Goal: Information Seeking & Learning: Find specific fact

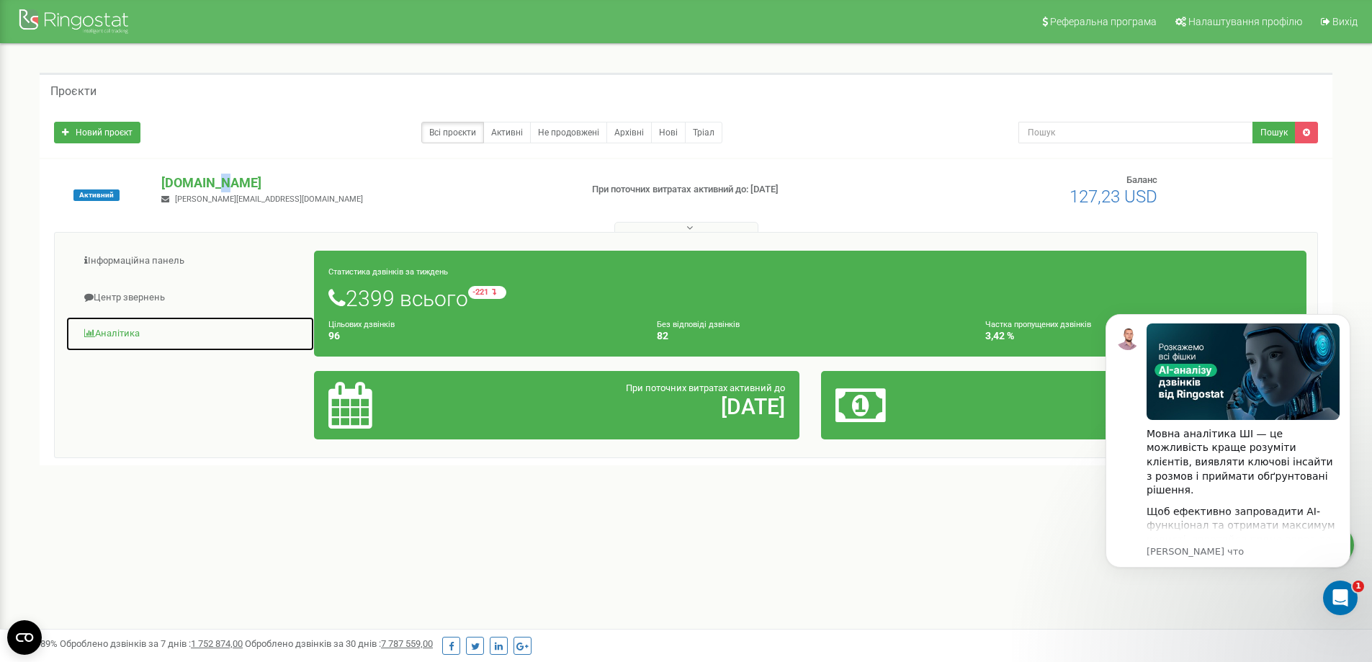
click at [125, 331] on link "Аналiтика" at bounding box center [190, 333] width 249 height 35
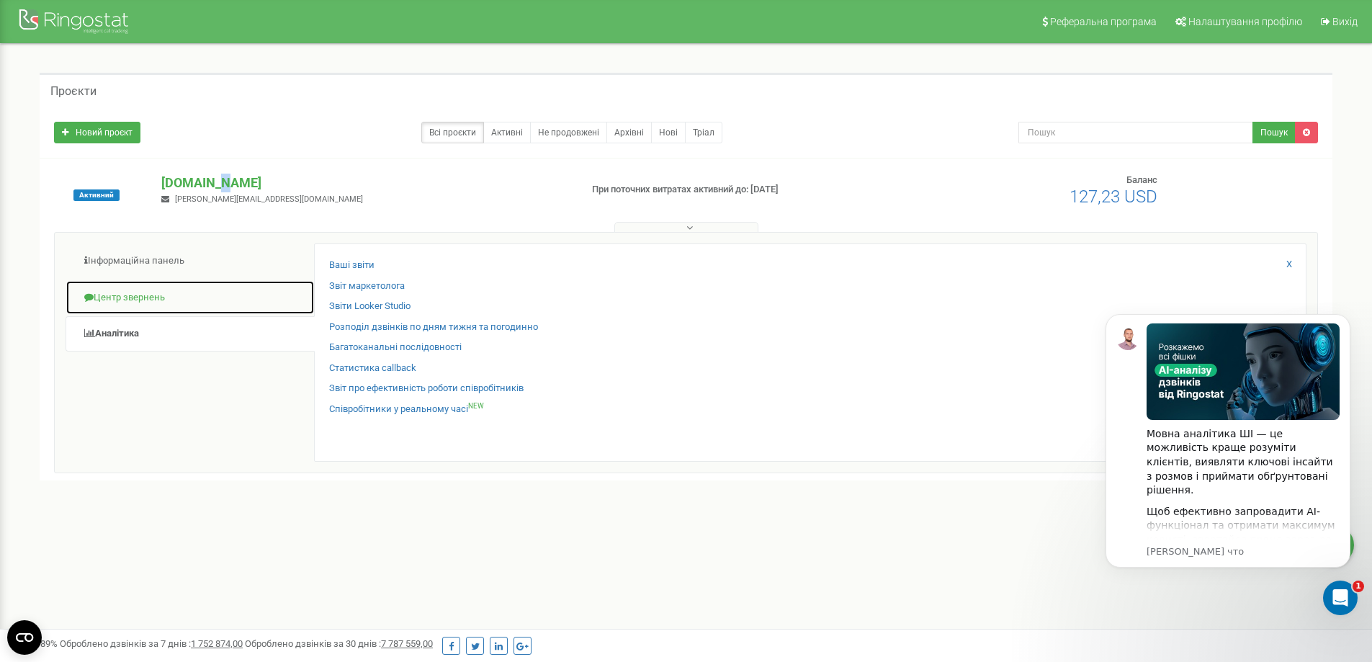
click at [133, 287] on link "Центр звернень" at bounding box center [190, 297] width 249 height 35
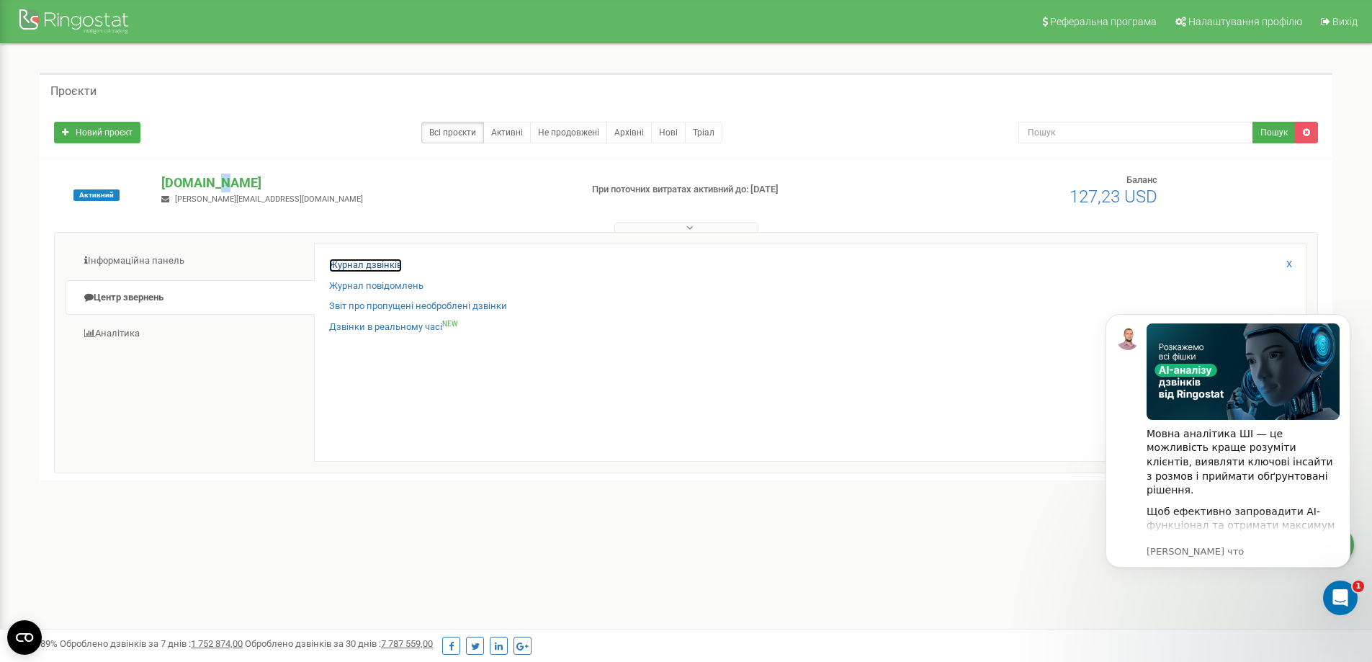
click at [365, 266] on link "Журнал дзвінків" at bounding box center [365, 266] width 73 height 14
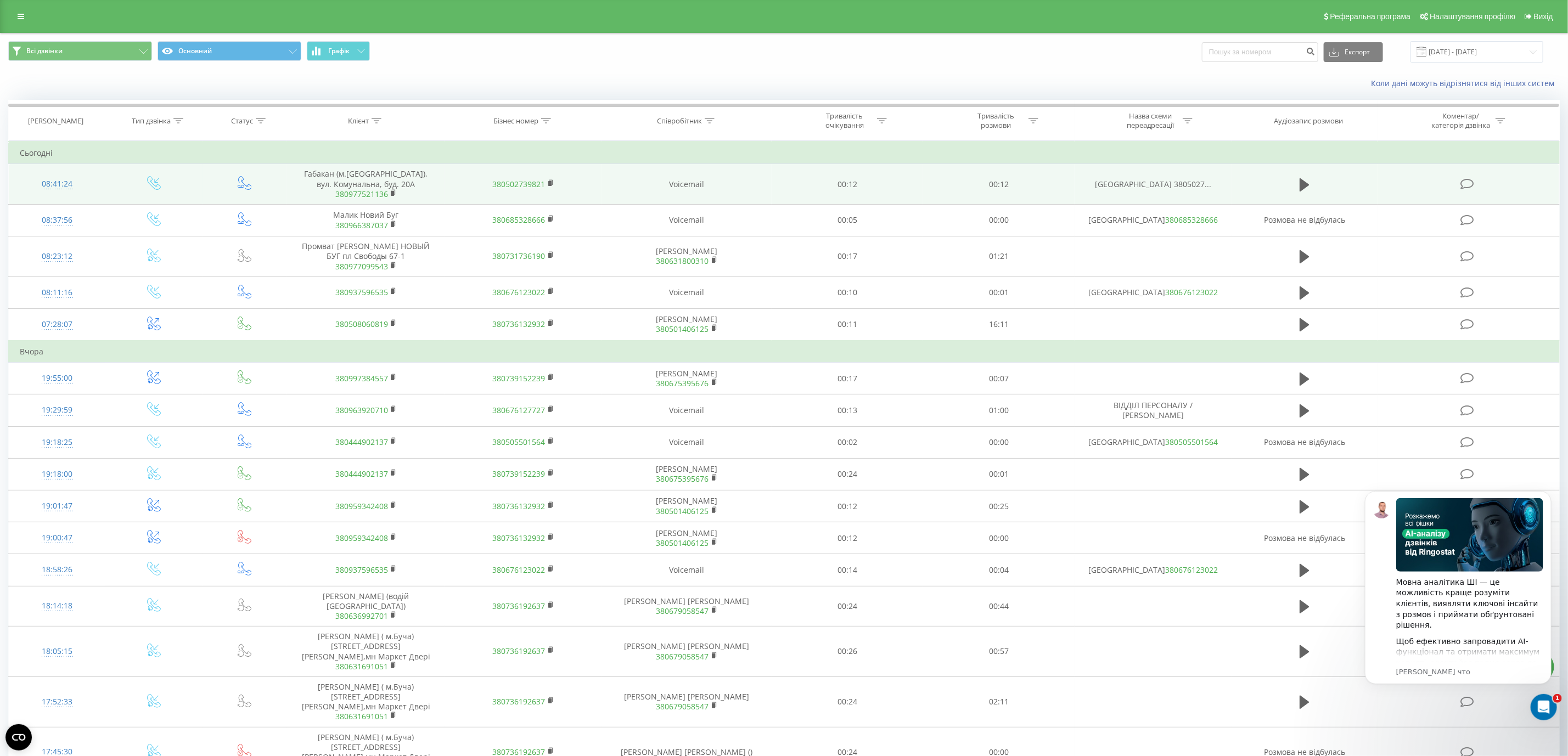
click at [401, 196] on span "380977521136" at bounding box center [366, 194] width 136 height 10
click at [392, 196] on rect at bounding box center [392, 194] width 3 height 5
click at [391, 191] on icon at bounding box center [394, 193] width 6 height 8
click at [402, 191] on span "380977521136" at bounding box center [366, 194] width 136 height 10
click at [393, 194] on rect at bounding box center [392, 194] width 3 height 5
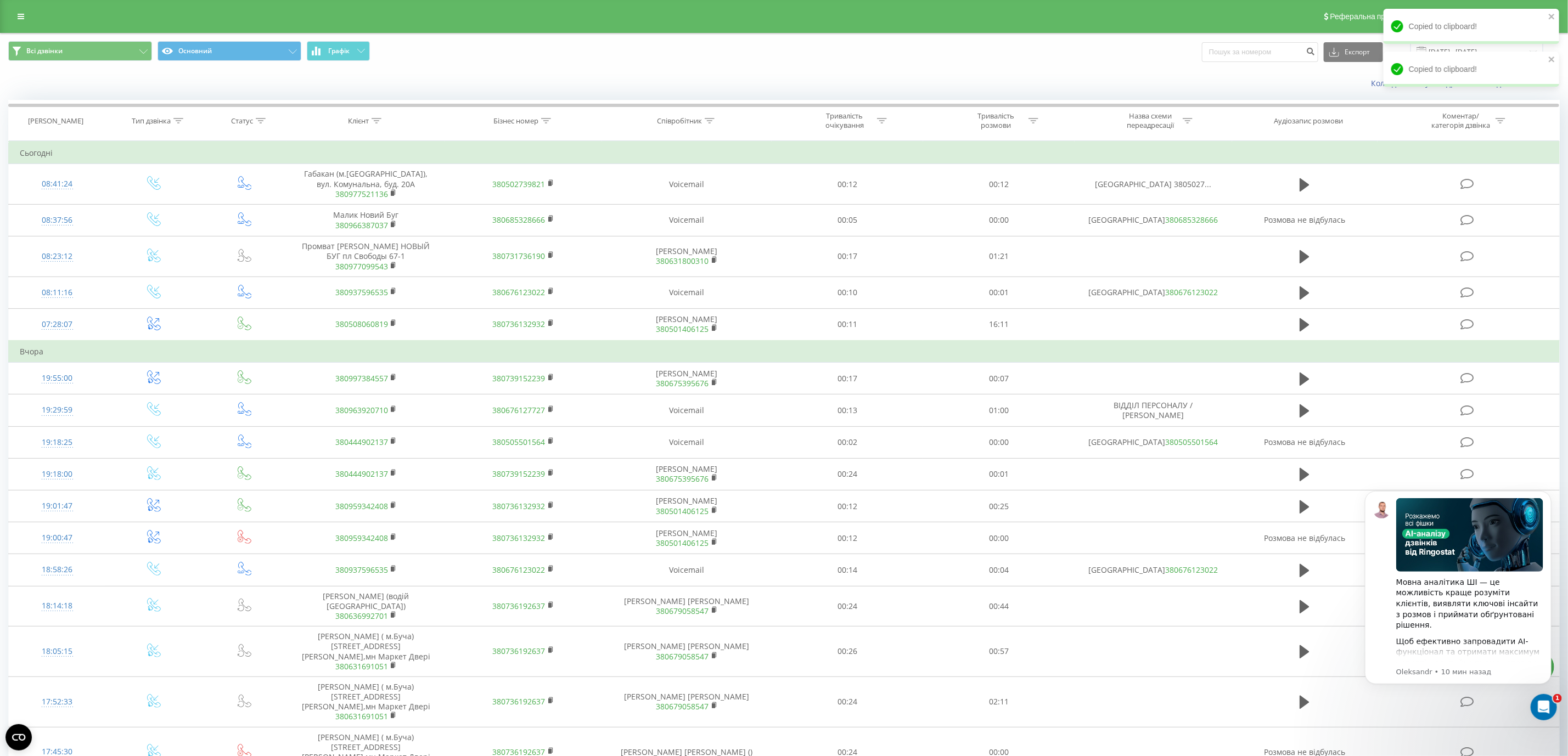
click at [18, 7] on div "Реферальна програма Налаштування профілю Вихід" at bounding box center [784, 16] width 1568 height 33
click at [21, 17] on icon at bounding box center [21, 17] width 7 height 8
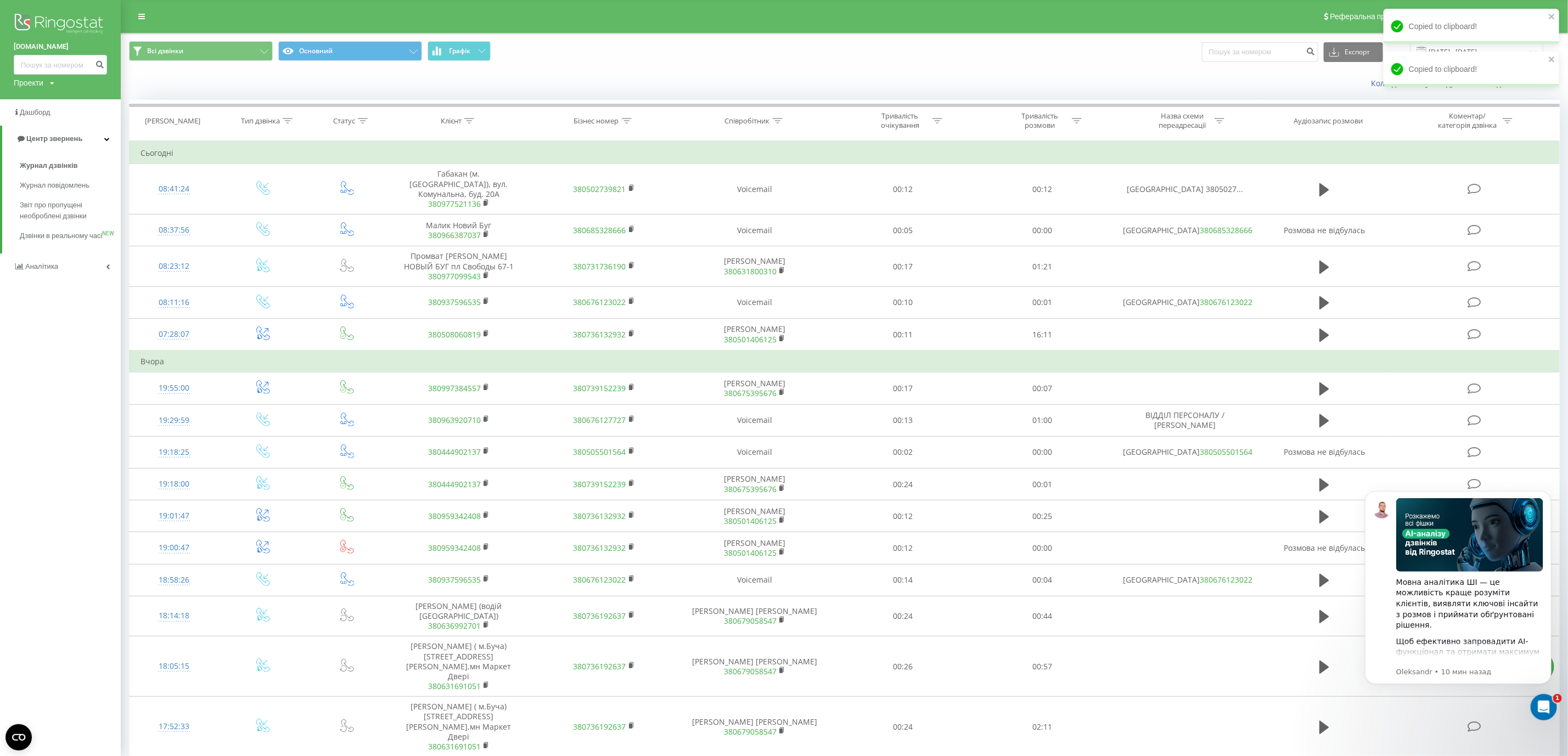
click at [44, 79] on div "Проекти vseprodveri.com" at bounding box center [34, 83] width 40 height 11
click at [43, 72] on input at bounding box center [60, 65] width 93 height 20
paste input "380977521136"
type input "380977521136"
click at [94, 68] on button "submit" at bounding box center [99, 65] width 14 height 20
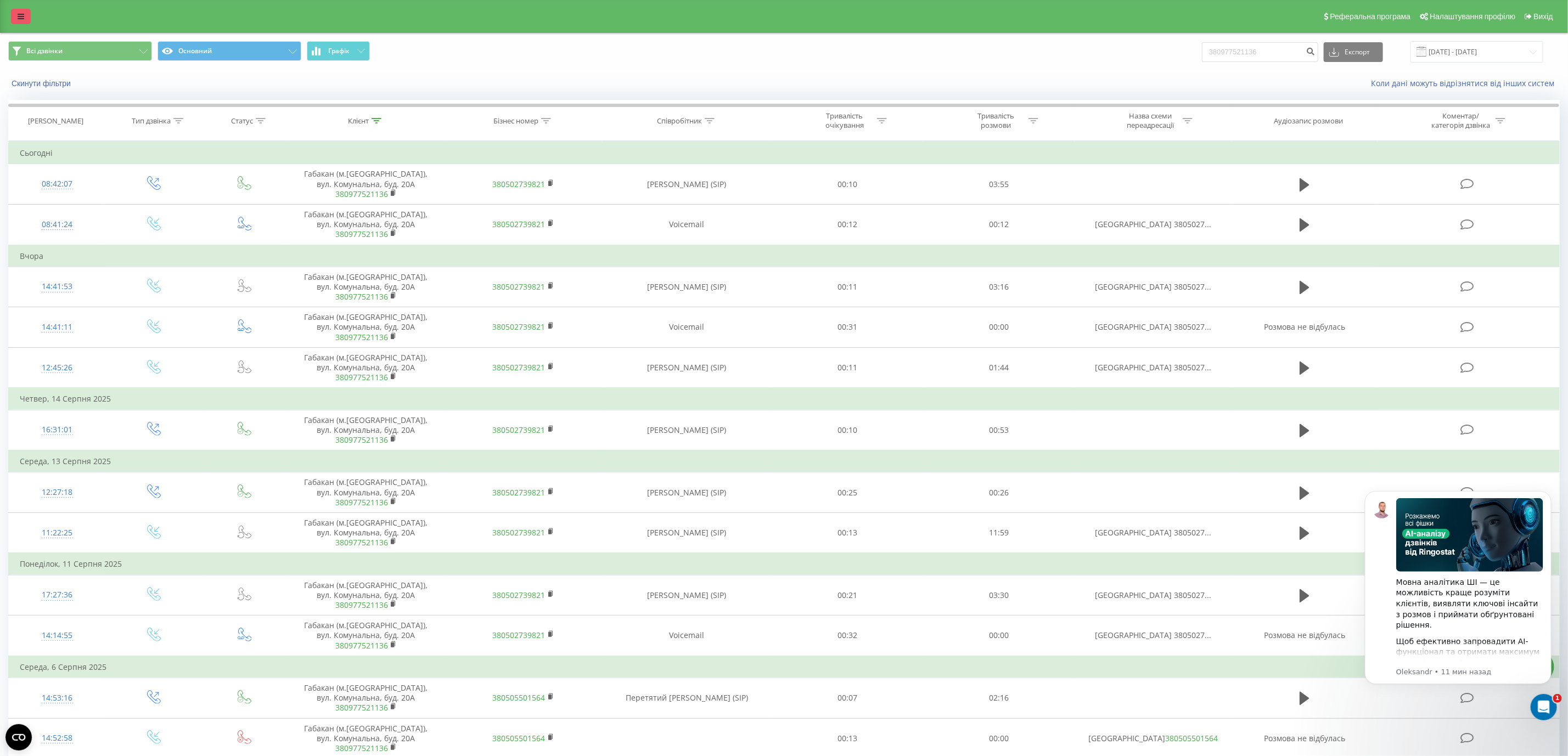
click at [27, 20] on link at bounding box center [21, 17] width 20 height 15
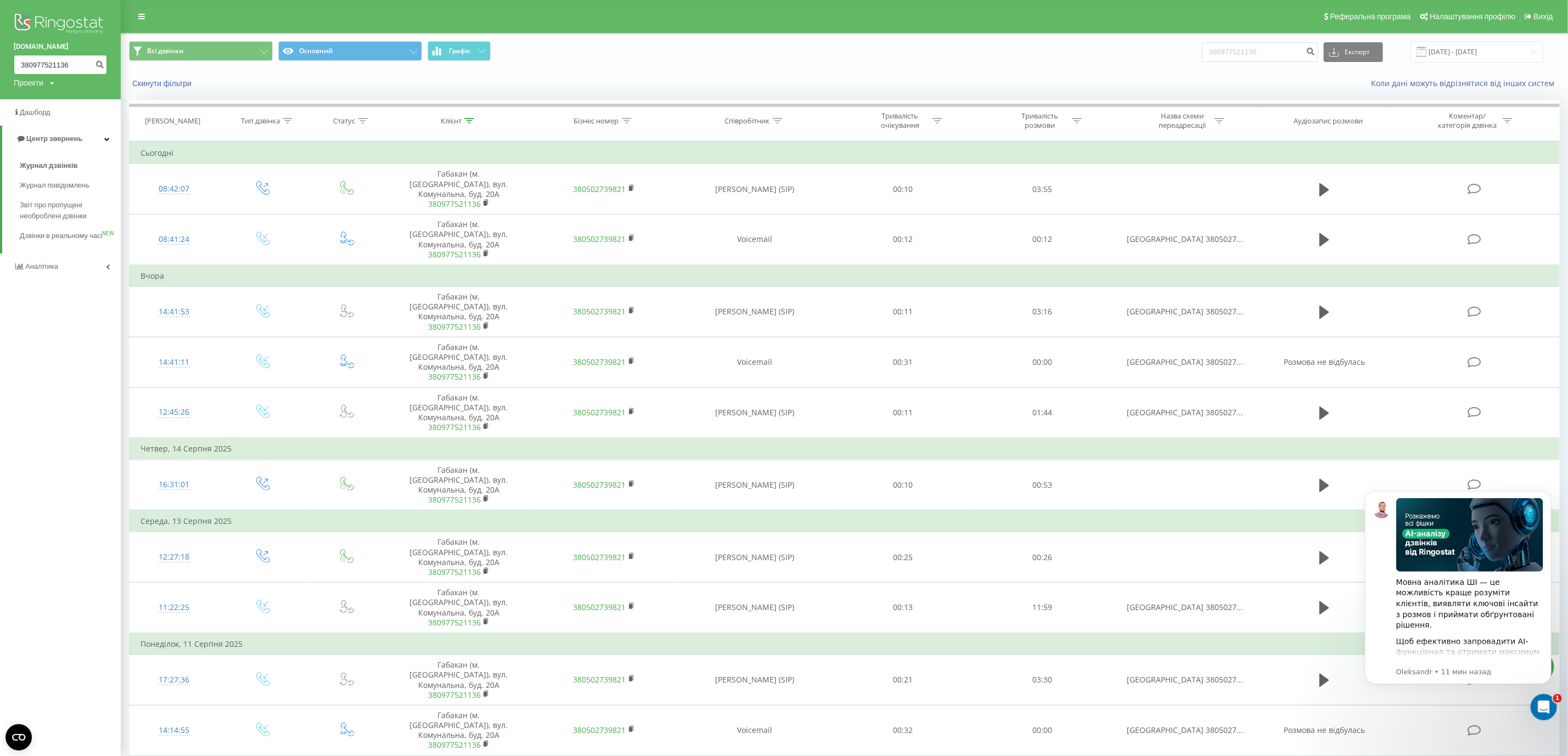
click at [31, 68] on input "380977521136" at bounding box center [60, 65] width 93 height 20
paste input "0978562123"
click at [58, 68] on input "3800978562123977521136" at bounding box center [60, 65] width 93 height 20
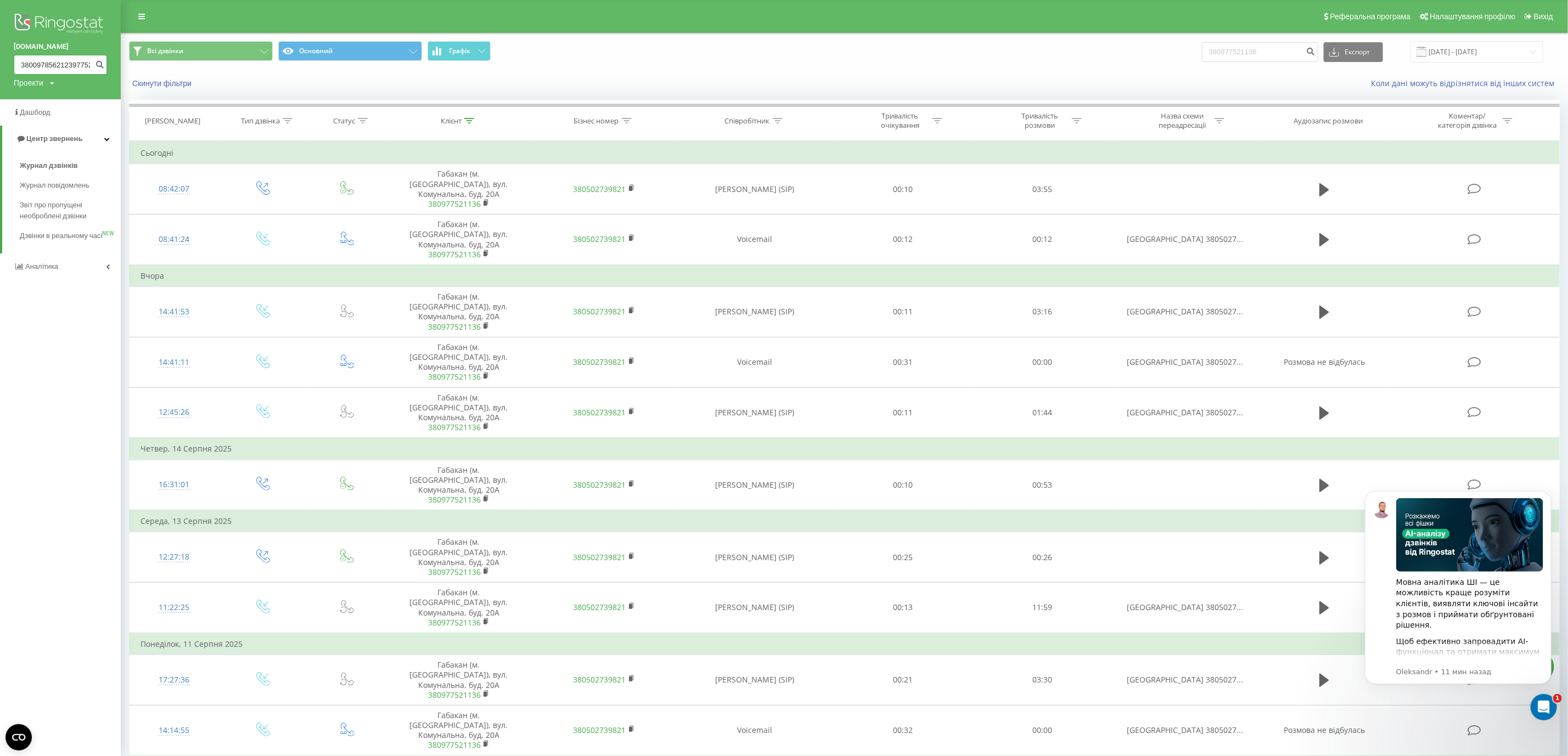
paste input "0978562123"
type input "0978562123"
click at [99, 65] on icon "submit" at bounding box center [100, 63] width 9 height 7
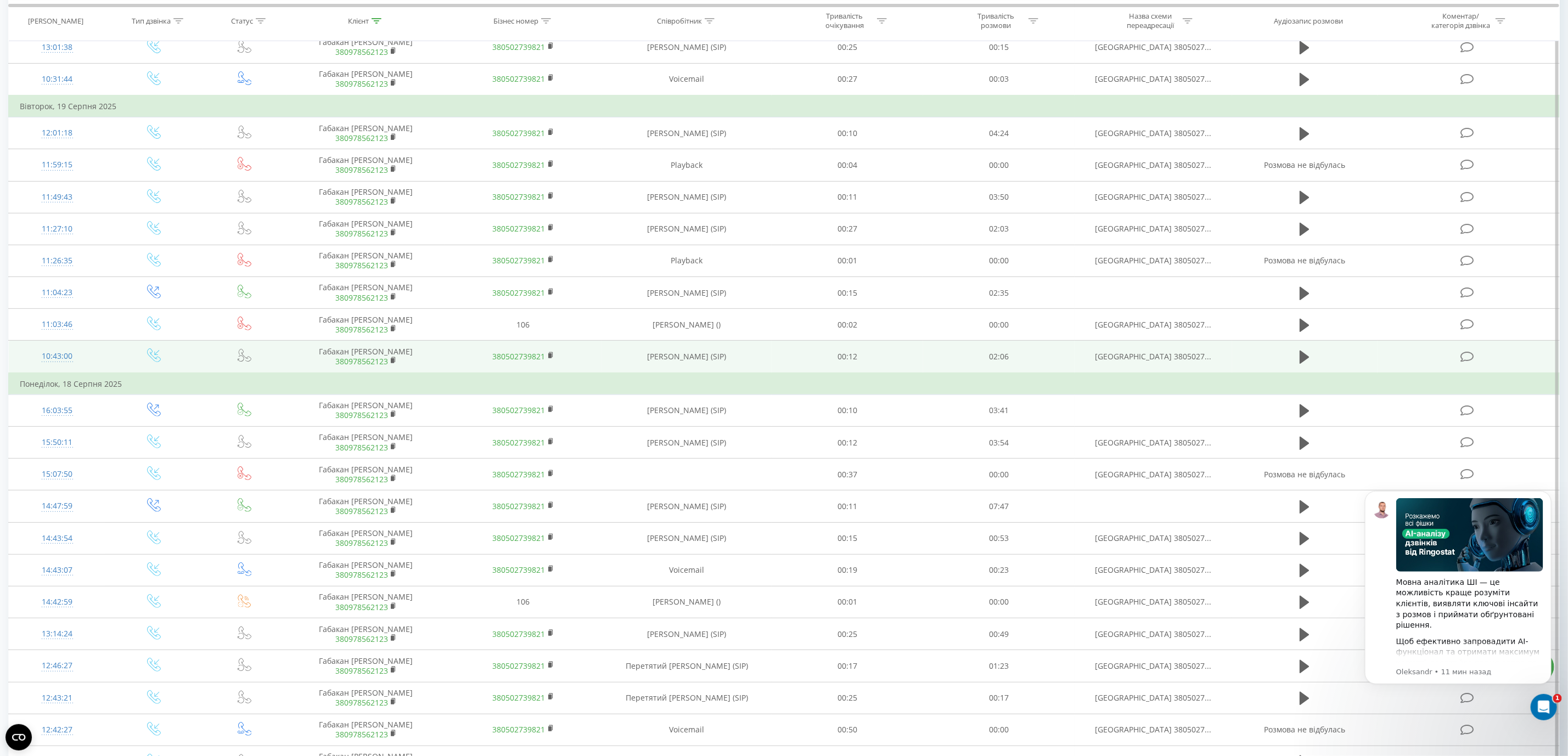
scroll to position [247, 0]
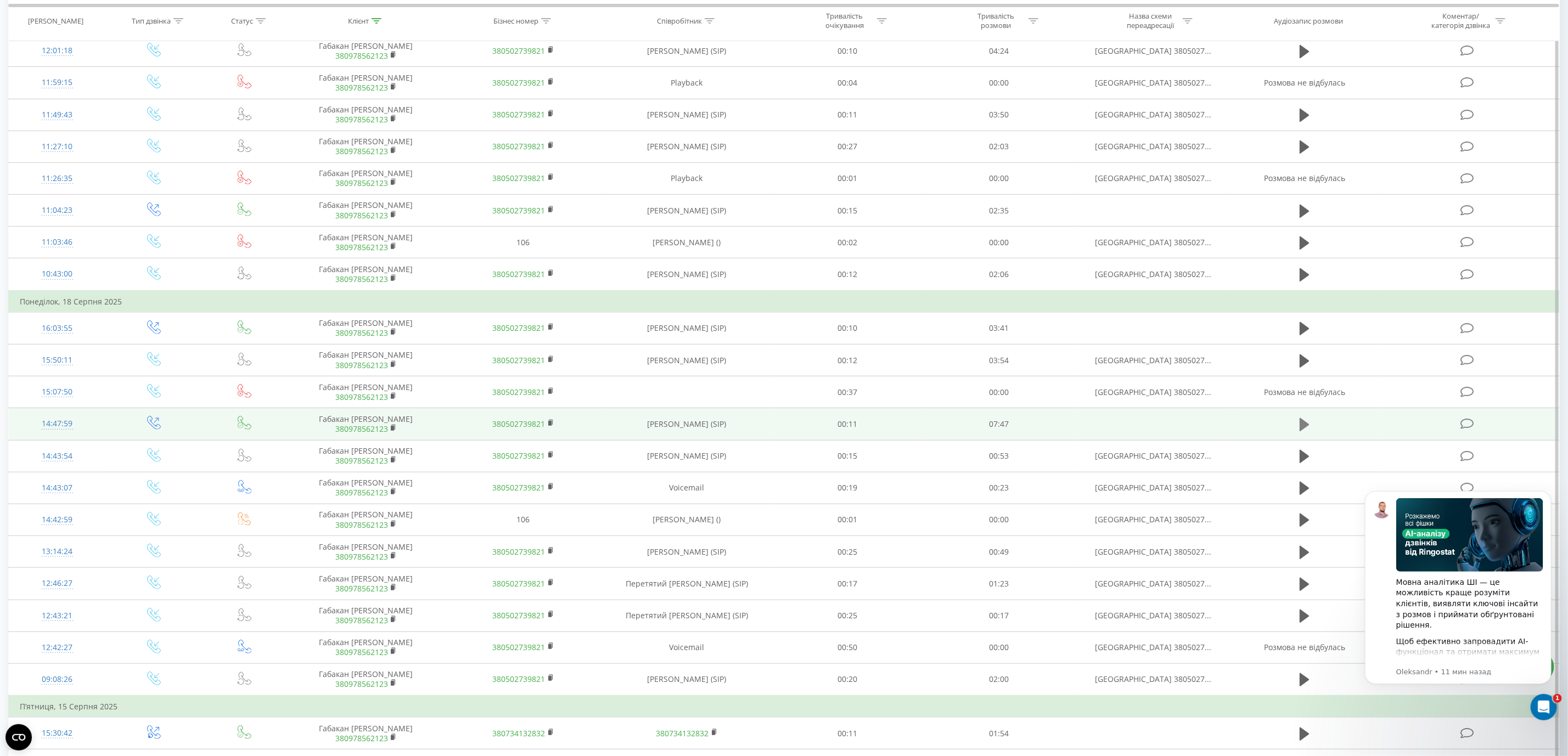
click at [1310, 427] on button at bounding box center [1304, 425] width 17 height 17
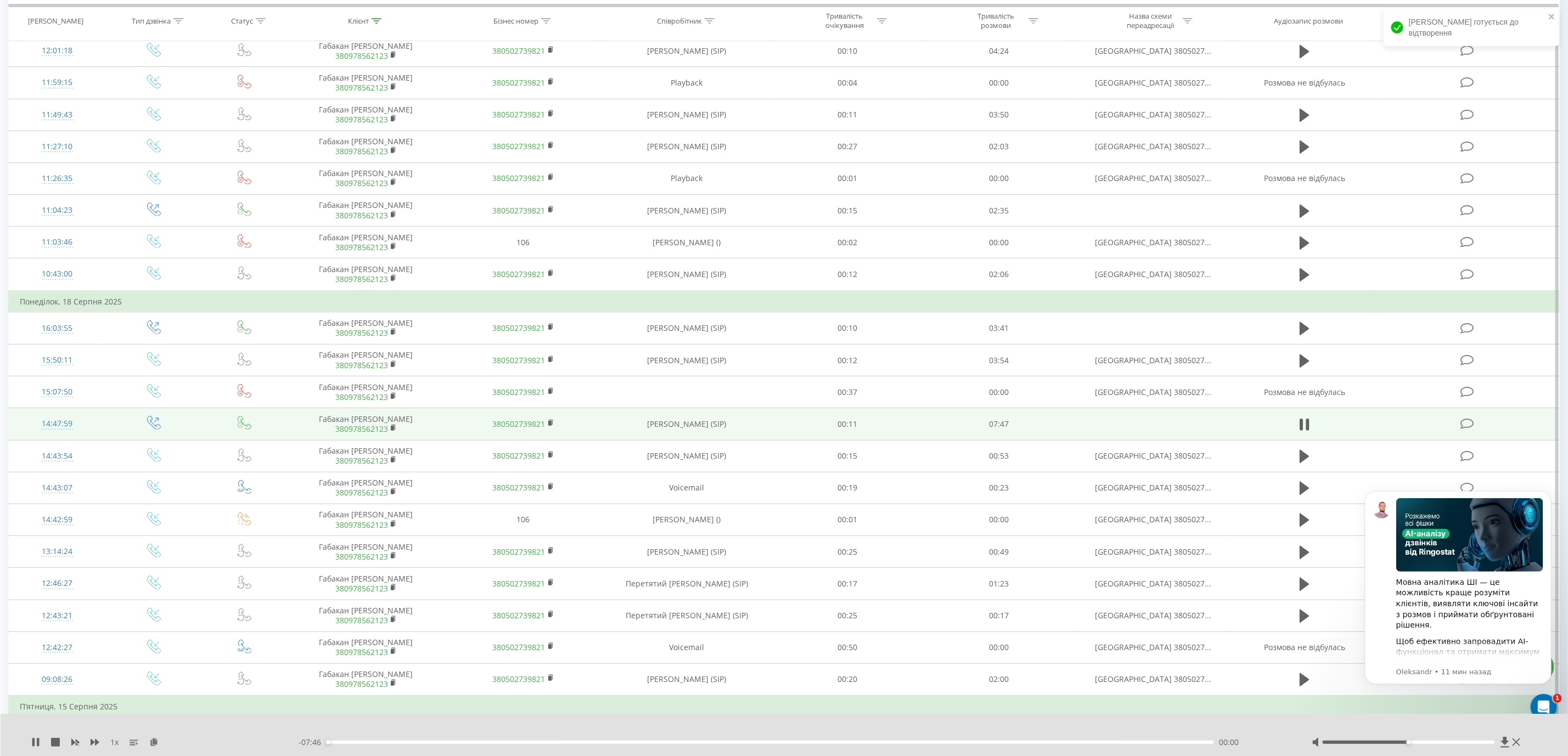
click at [411, 742] on div "00:00" at bounding box center [770, 742] width 887 height 3
click at [519, 742] on div "01:41" at bounding box center [770, 742] width 887 height 3
click at [557, 742] on div "02:01" at bounding box center [770, 742] width 887 height 3
click at [550, 747] on div "- 07:47 00:00 00:00" at bounding box center [792, 742] width 986 height 11
click at [522, 743] on div "02:01" at bounding box center [770, 742] width 887 height 3
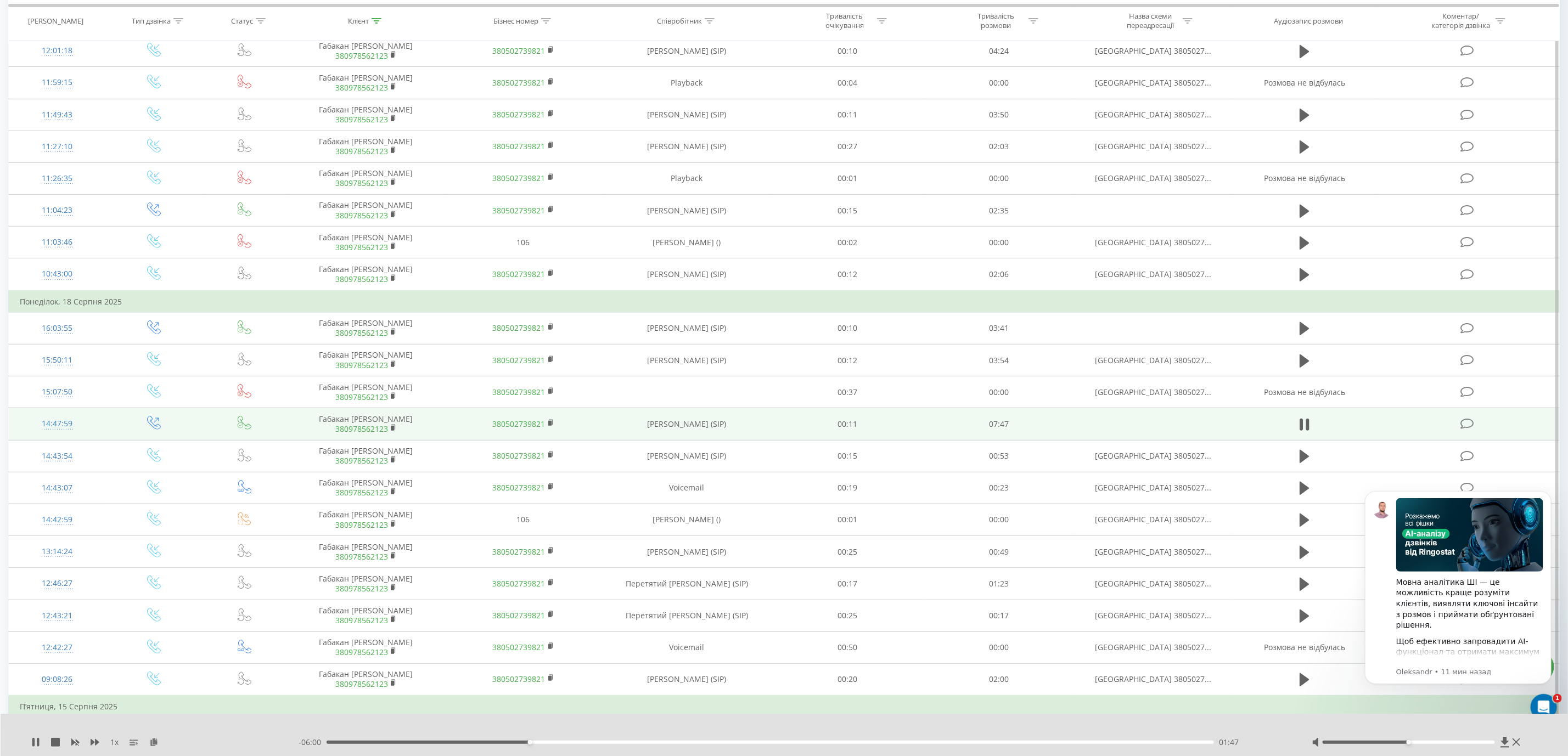
click at [553, 746] on div "- 06:00 01:47 01:47" at bounding box center [792, 742] width 986 height 11
click at [566, 743] on div "01:47" at bounding box center [770, 742] width 887 height 3
click at [557, 742] on div "02:11" at bounding box center [770, 742] width 887 height 3
click at [549, 742] on div "02:08" at bounding box center [770, 742] width 887 height 3
click at [504, 742] on div "01:57" at bounding box center [770, 742] width 887 height 3
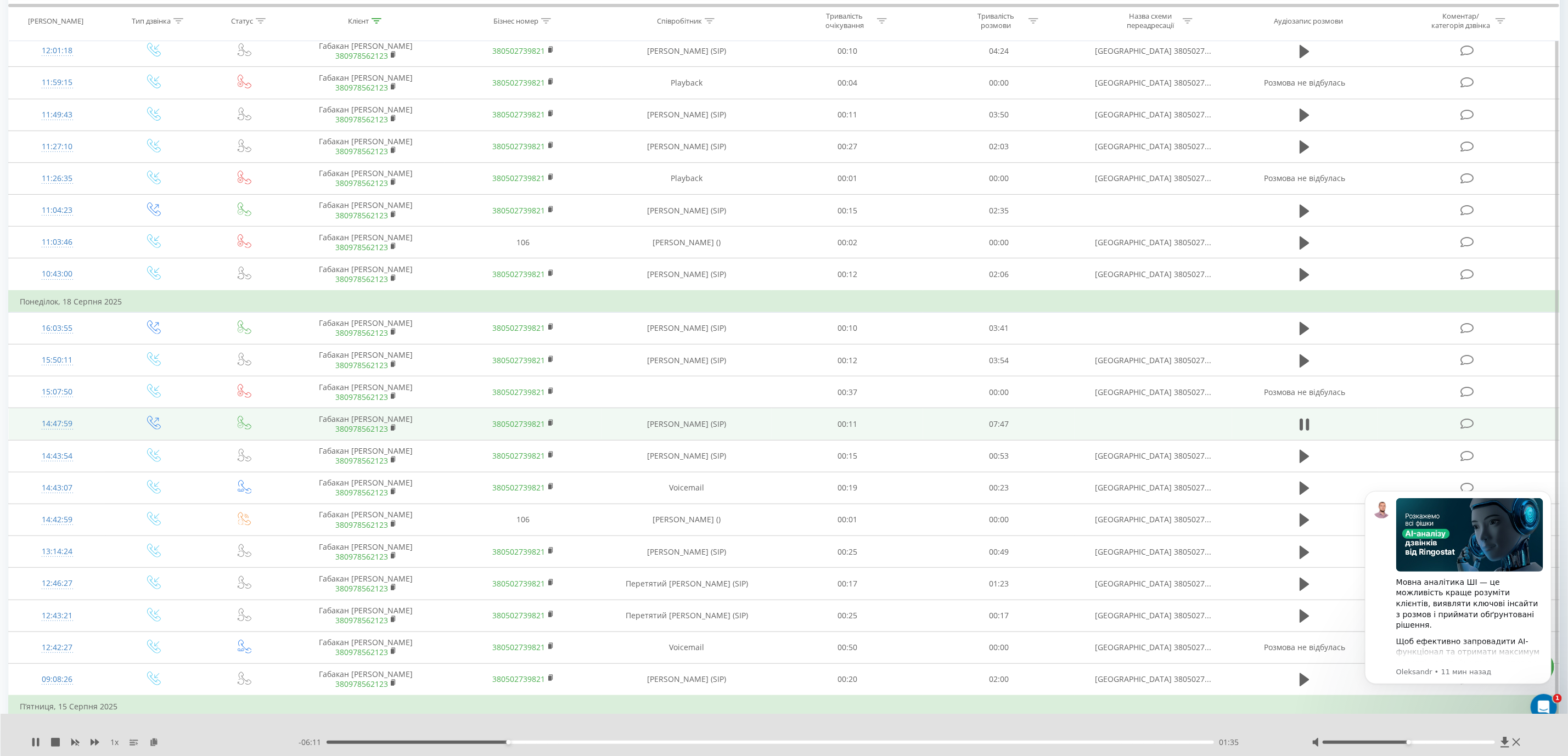
click at [536, 741] on div "01:35" at bounding box center [770, 742] width 887 height 3
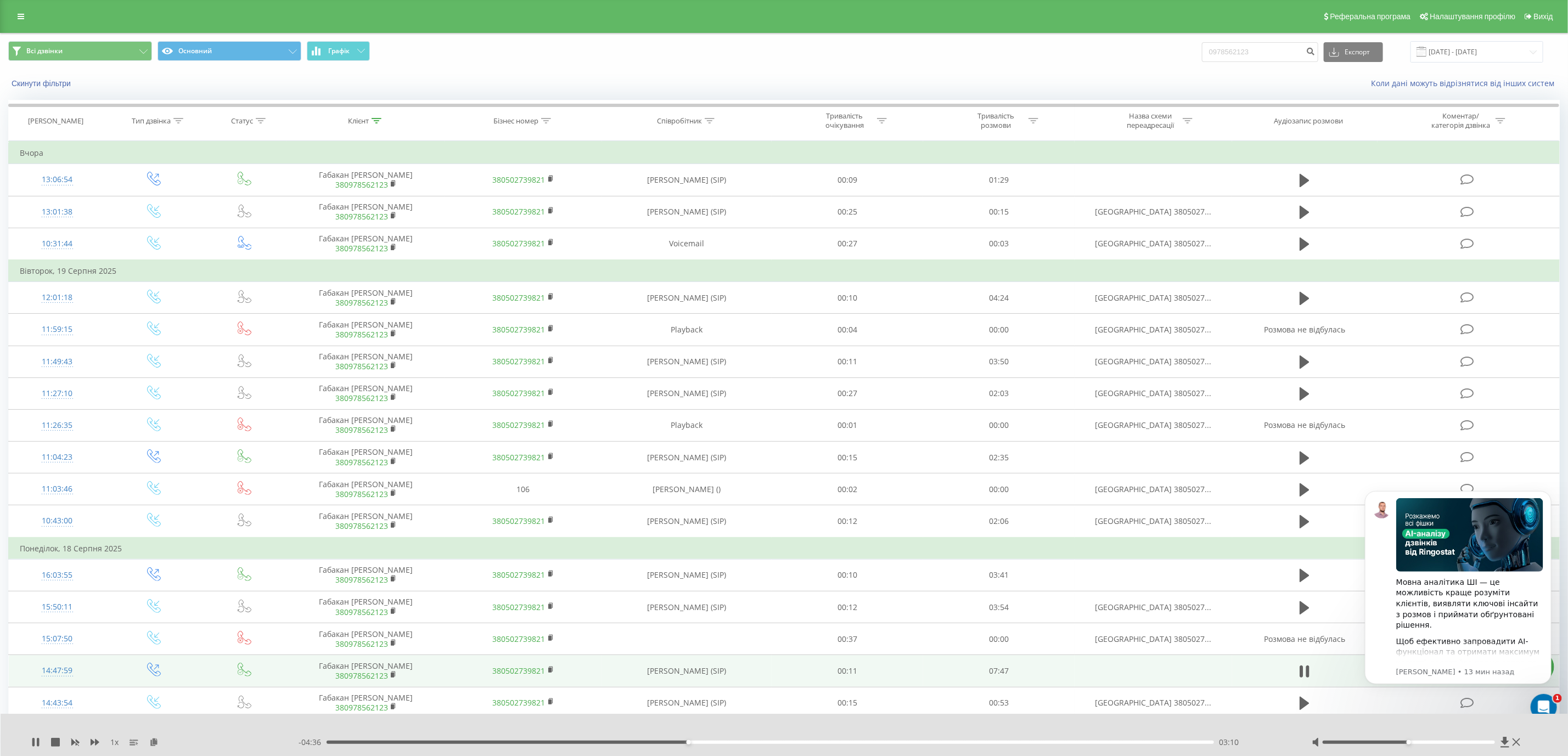
click at [0, 4] on div "Реферальна програма Налаштування профілю Вихід" at bounding box center [784, 16] width 1568 height 33
click at [11, 5] on div "Реферальна програма Налаштування профілю Вихід" at bounding box center [784, 16] width 1568 height 33
click at [17, 7] on div "Реферальна програма Налаштування профілю Вихід" at bounding box center [784, 16] width 1568 height 33
click at [22, 11] on link at bounding box center [21, 17] width 20 height 15
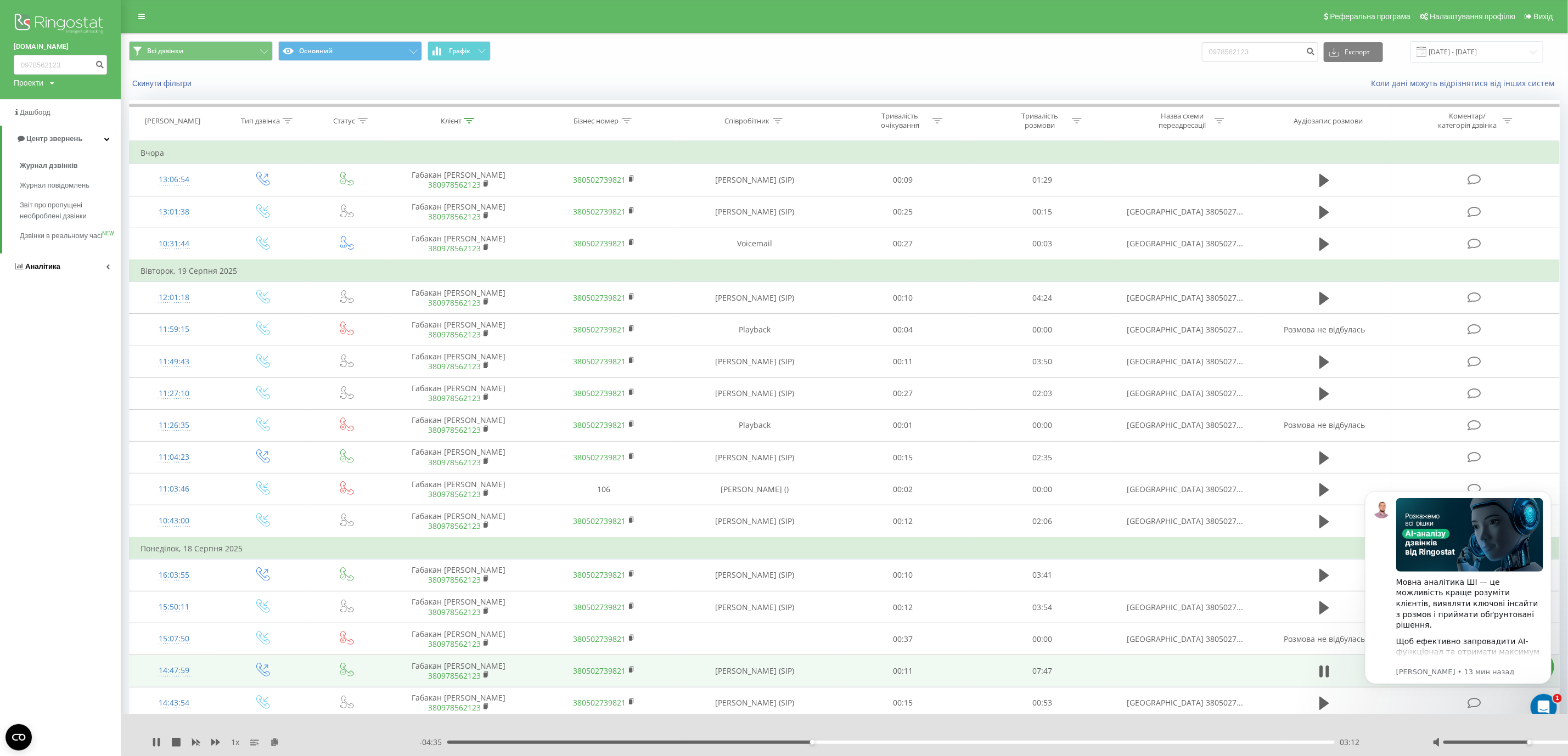
click at [53, 271] on span "Аналiтика" at bounding box center [43, 266] width 35 height 8
click at [28, 331] on span "Звіт про ефективність роботи співробітників" at bounding box center [67, 338] width 95 height 22
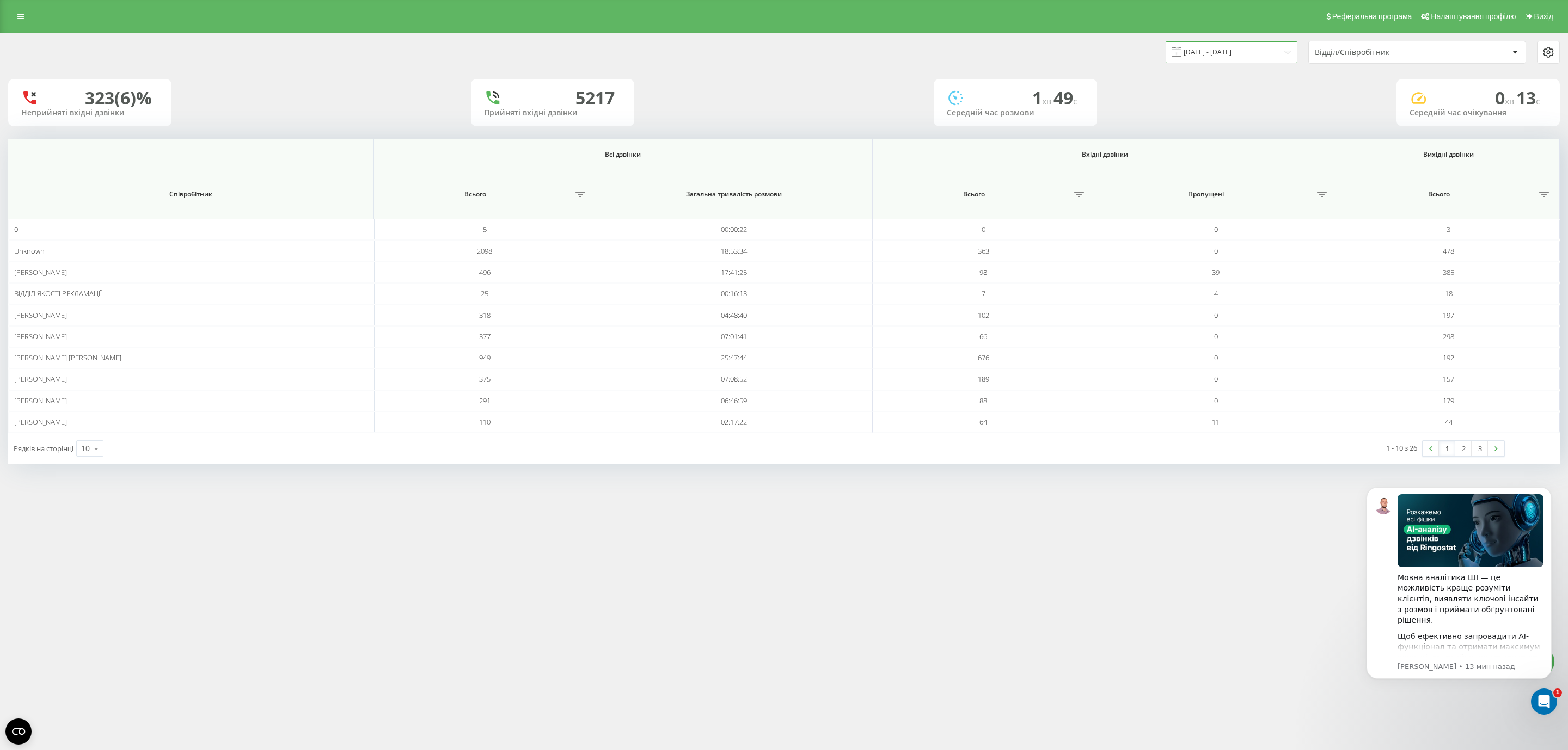
click at [1237, 49] on input "21.07.2025 - 21.08.2025" at bounding box center [1232, 52] width 132 height 21
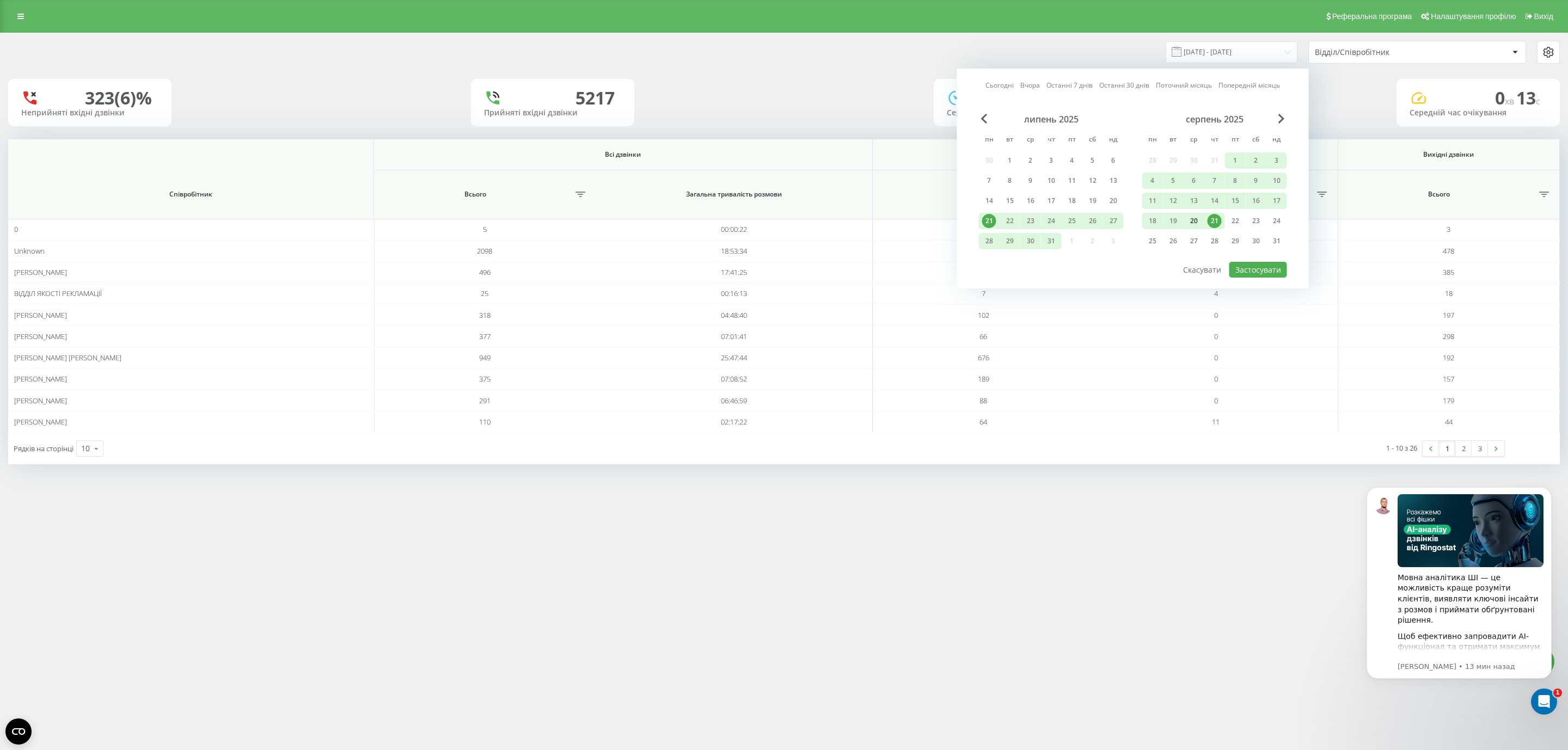
click at [1190, 221] on div "20" at bounding box center [1194, 221] width 14 height 14
click at [1245, 265] on button "Застосувати" at bounding box center [1258, 269] width 57 height 16
type input "20.08.2025 - 20.08.2025"
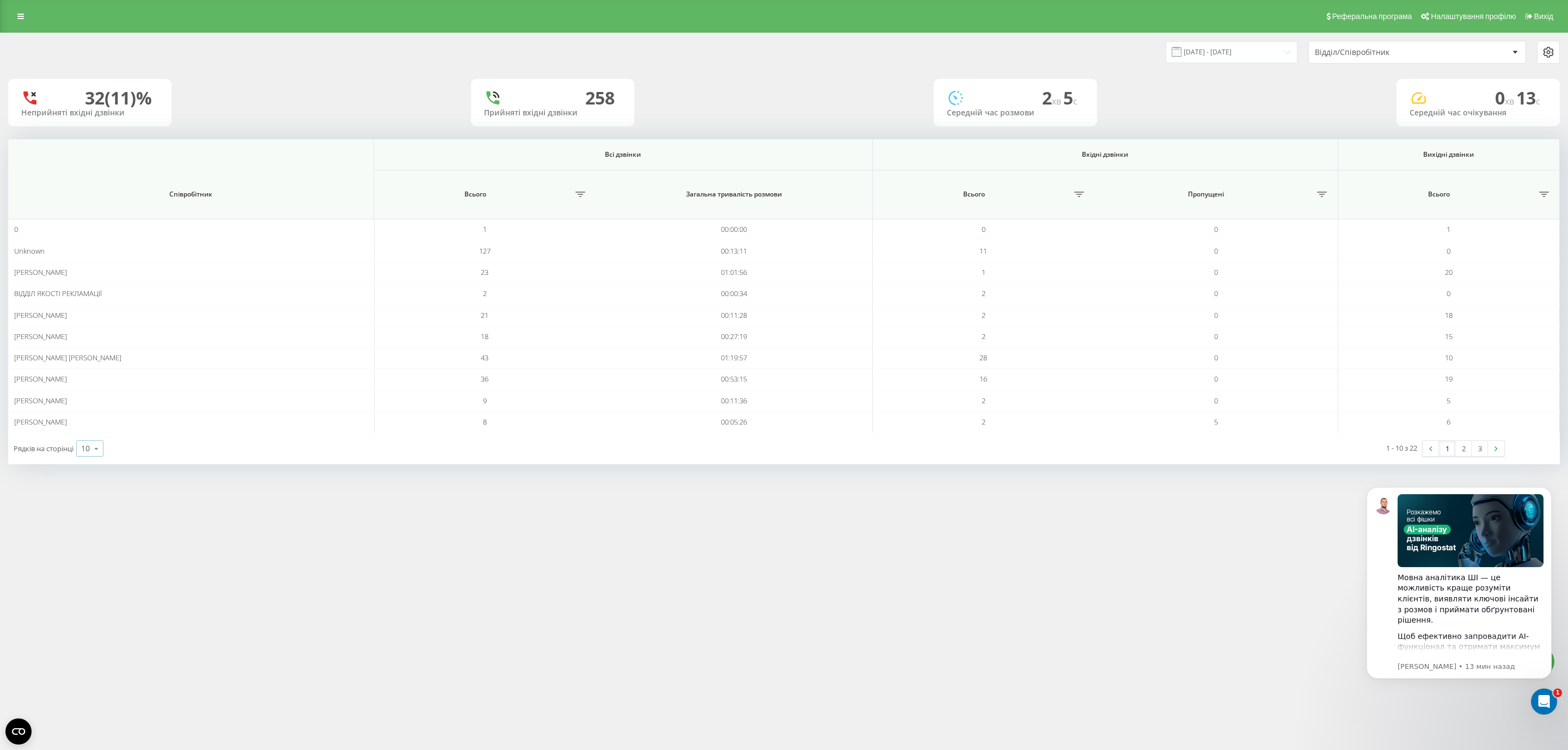
click at [88, 454] on div "10" at bounding box center [85, 448] width 9 height 11
click at [82, 402] on div "25" at bounding box center [90, 401] width 26 height 16
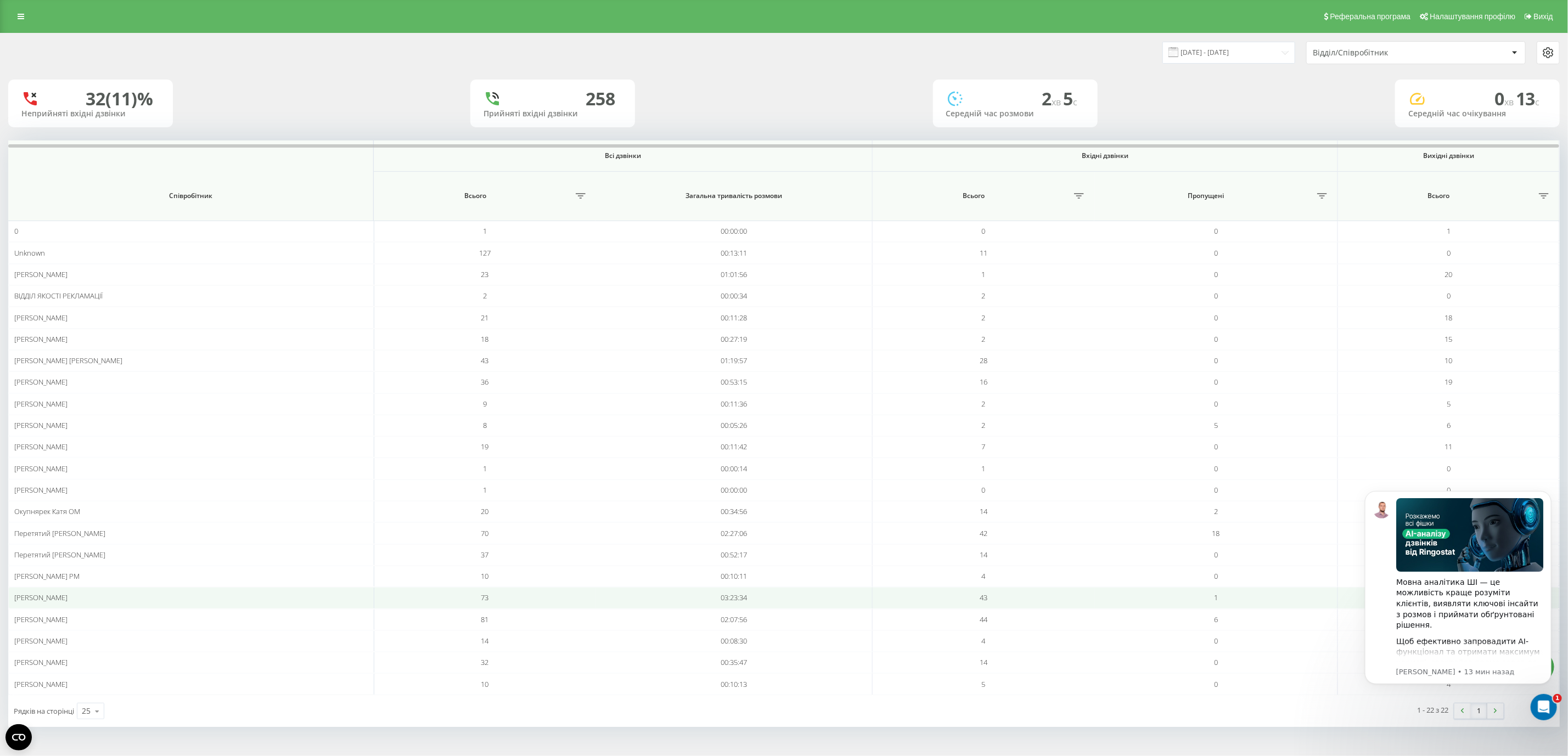
click at [475, 604] on td "73" at bounding box center [484, 598] width 222 height 21
drag, startPoint x: 465, startPoint y: 605, endPoint x: 507, endPoint y: 605, distance: 42.0
click at [507, 605] on td "73" at bounding box center [484, 598] width 222 height 21
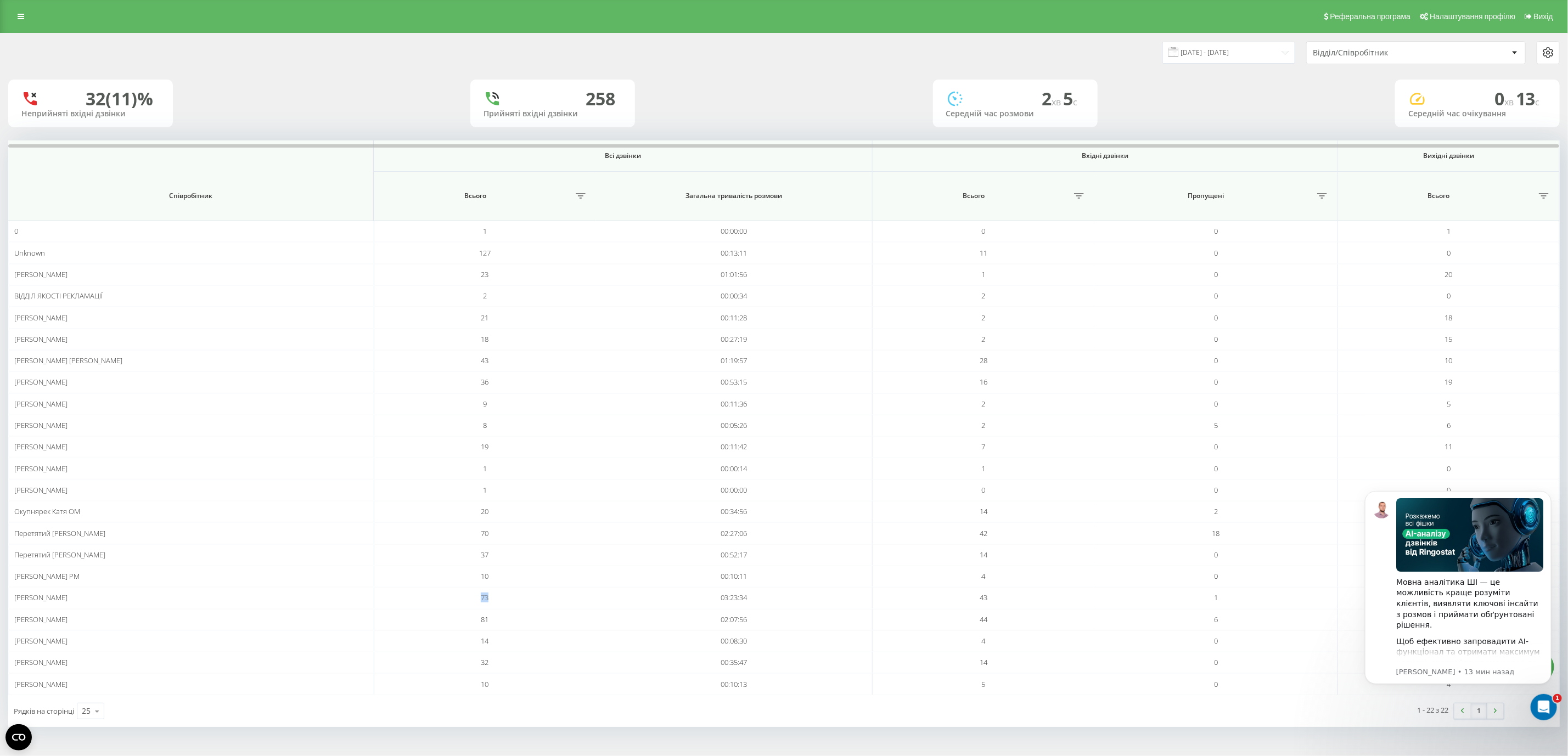
copy span "73"
click at [1251, 46] on input "20.08.2025 - 20.08.2025" at bounding box center [1228, 53] width 133 height 21
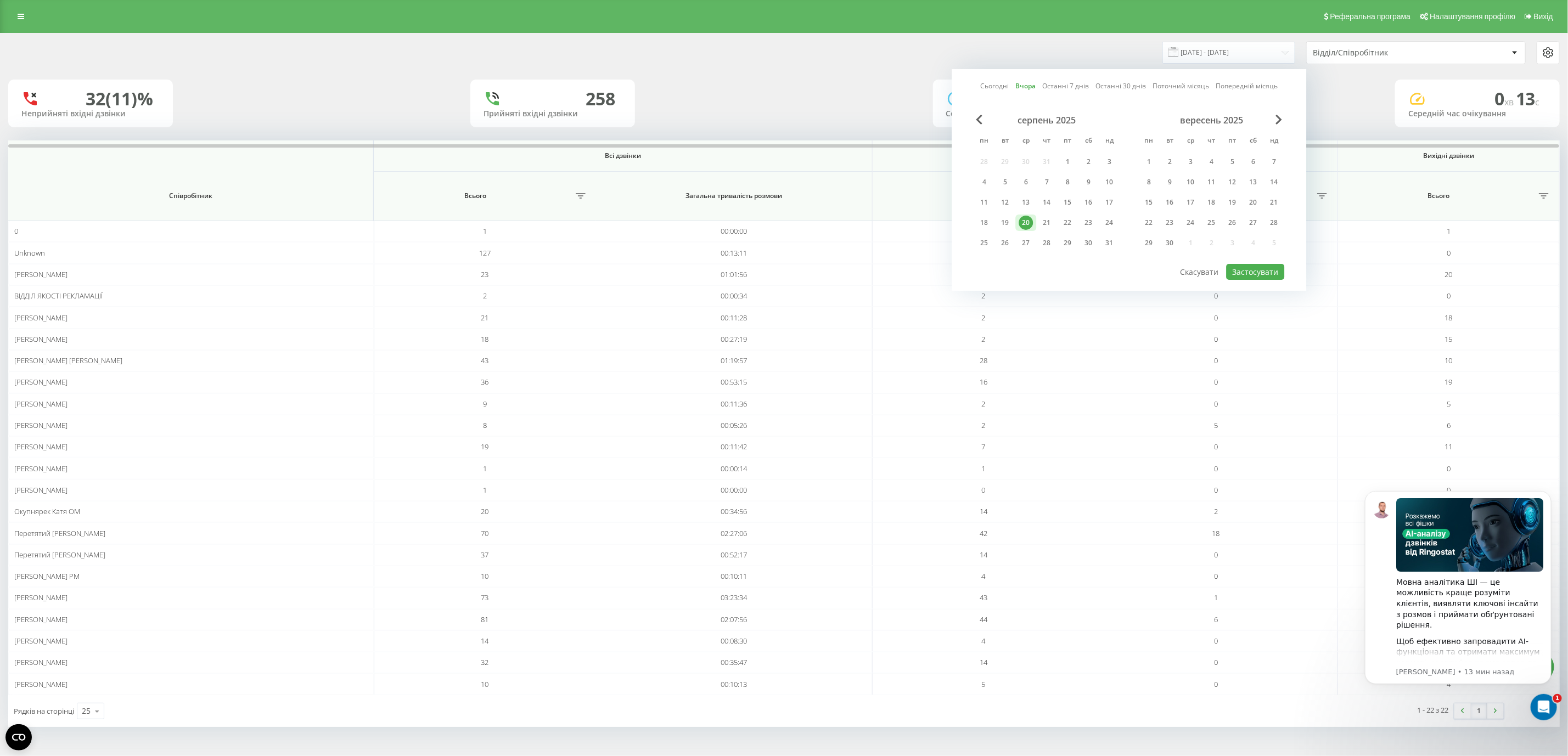
click at [1028, 226] on div "20" at bounding box center [1026, 223] width 14 height 14
click at [1254, 267] on button "Застосувати" at bounding box center [1256, 271] width 58 height 16
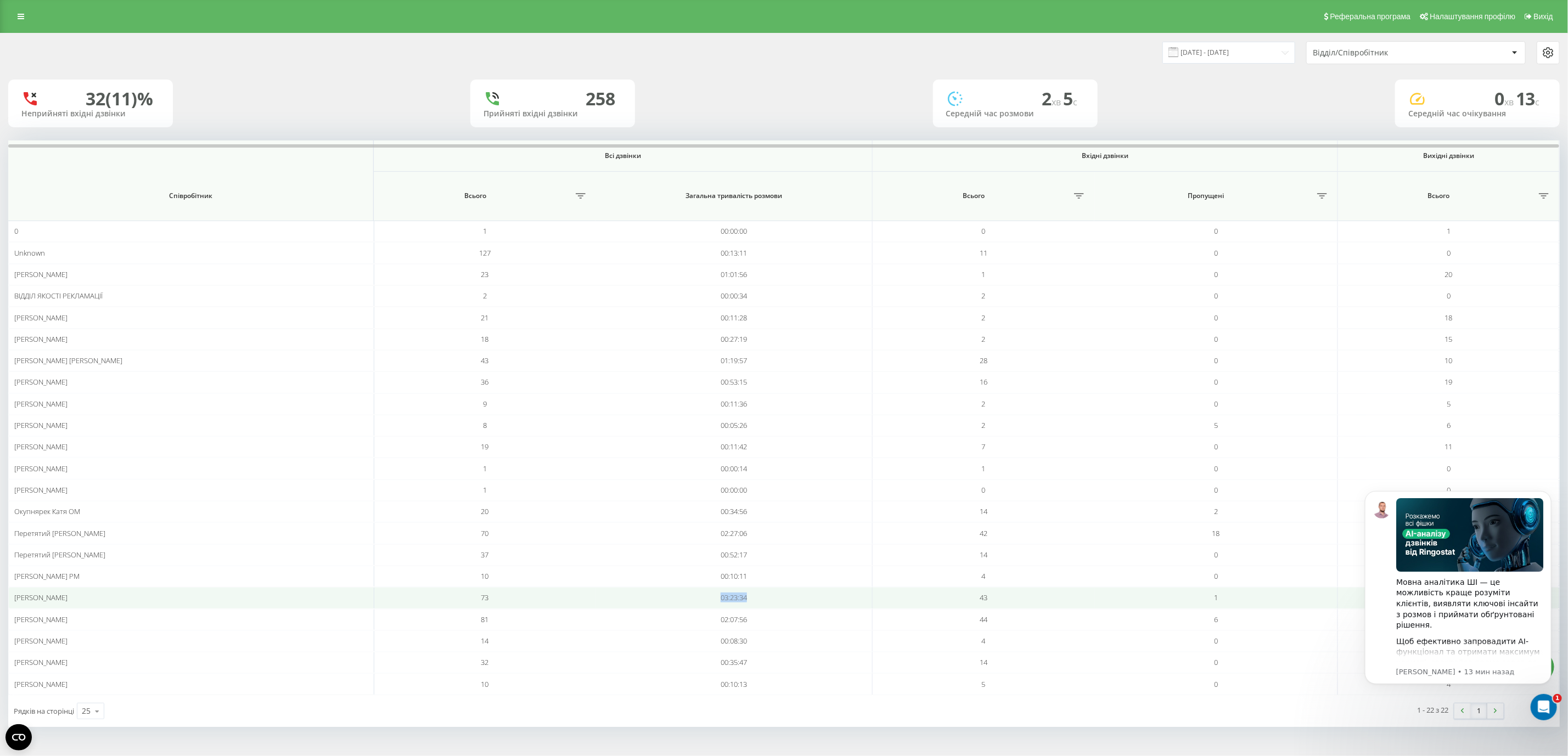
drag, startPoint x: 706, startPoint y: 604, endPoint x: 770, endPoint y: 604, distance: 64.0
click at [770, 604] on td "03:23:34" at bounding box center [734, 598] width 277 height 21
copy td "03:23:34"
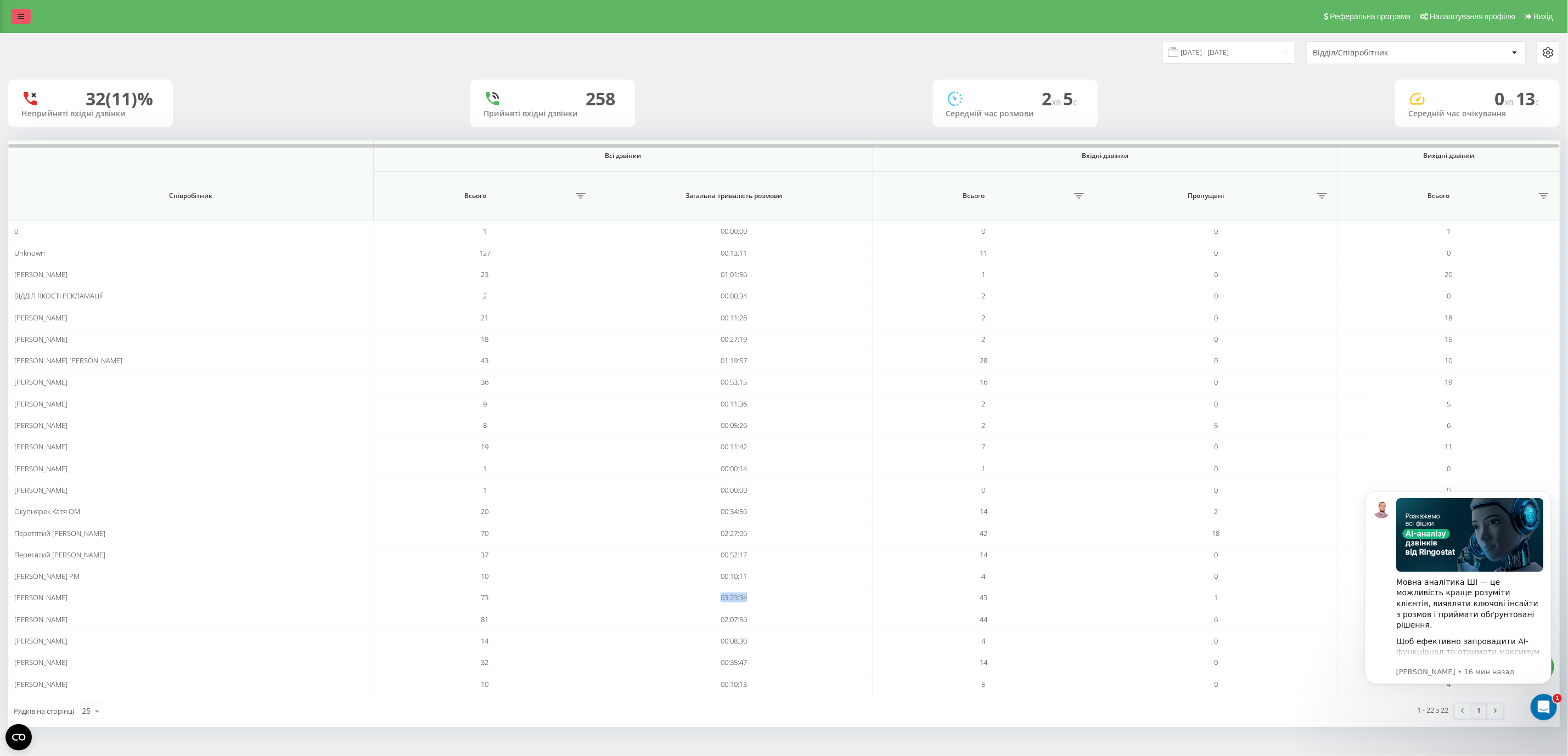
click at [18, 23] on link at bounding box center [21, 17] width 20 height 15
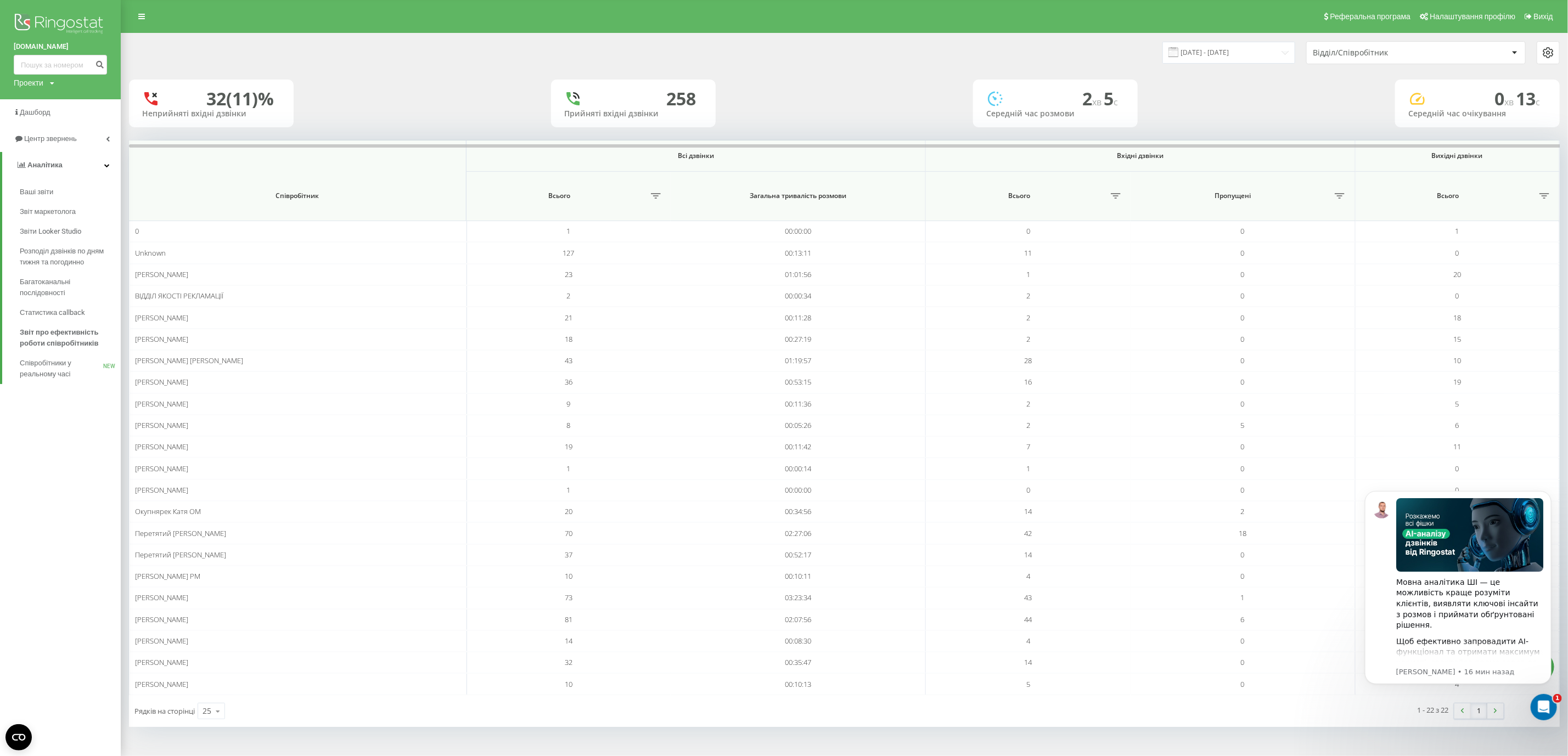
click at [65, 75] on div "vseprodveri.com Проекти vseprodveri.com" at bounding box center [60, 50] width 120 height 99
click at [65, 68] on input at bounding box center [60, 65] width 93 height 20
paste input "22082025"
click at [23, 62] on input "22082025" at bounding box center [60, 65] width 93 height 20
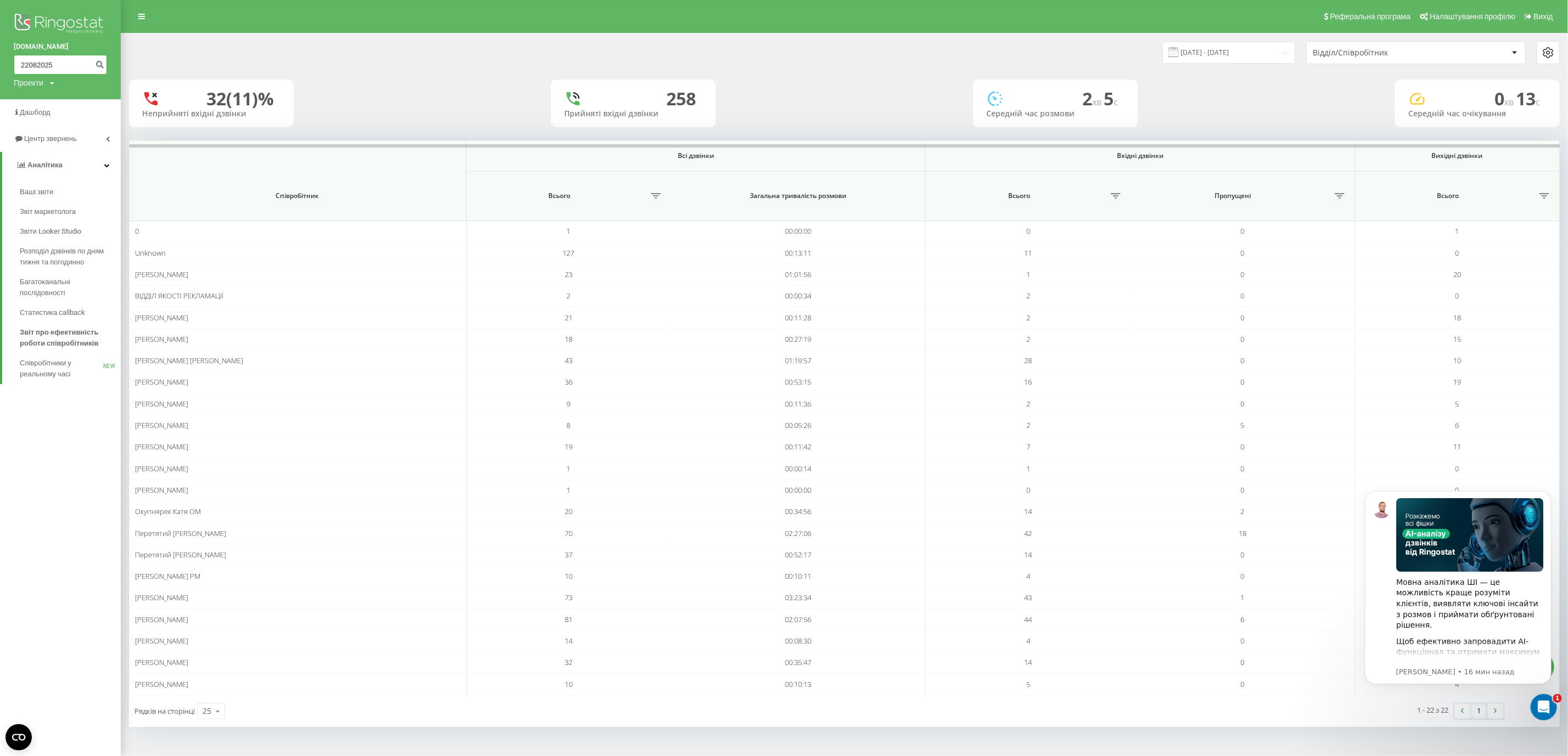
click at [23, 62] on input "22082025" at bounding box center [60, 65] width 93 height 20
paste input "380978562123"
drag, startPoint x: 33, startPoint y: 66, endPoint x: 14, endPoint y: 66, distance: 19.0
click at [14, 66] on input "380978562123" at bounding box center [60, 65] width 93 height 20
type input "0978562123"
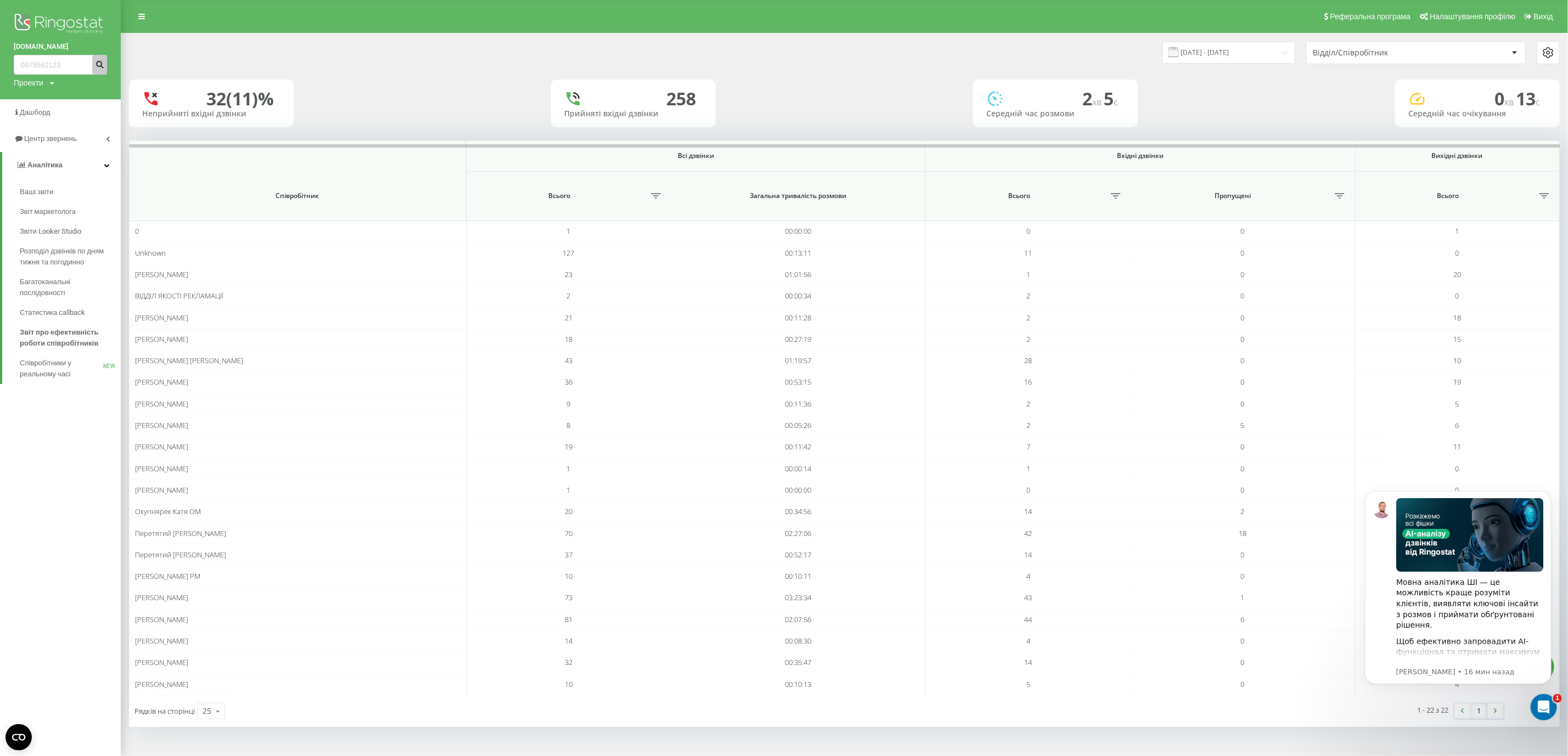
click at [106, 64] on button "submit" at bounding box center [99, 65] width 14 height 20
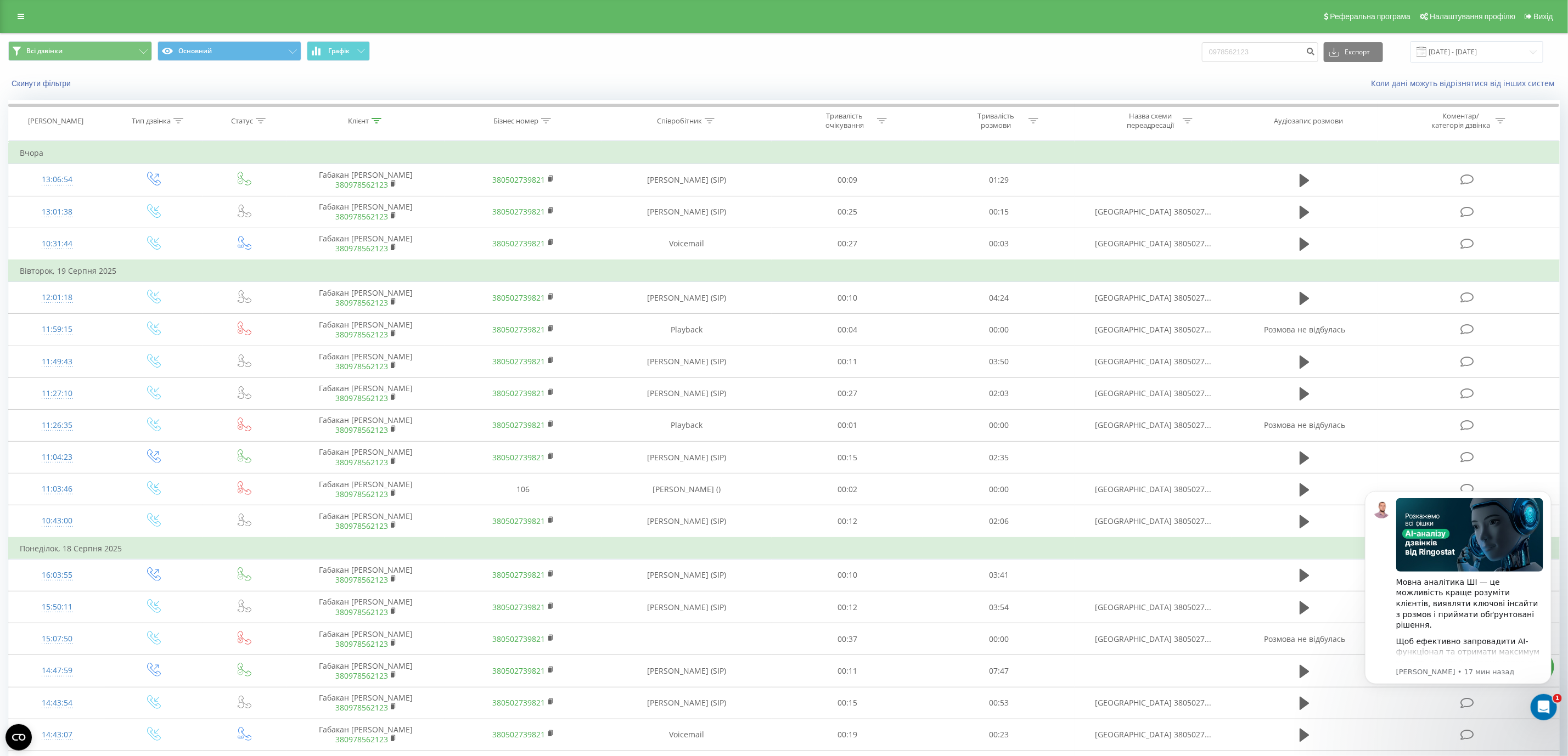
drag, startPoint x: 0, startPoint y: 0, endPoint x: 566, endPoint y: 74, distance: 570.8
click at [566, 74] on div "Скинути фільтри Коли дані можуть відрізнятися вiд інших систем" at bounding box center [784, 83] width 1566 height 27
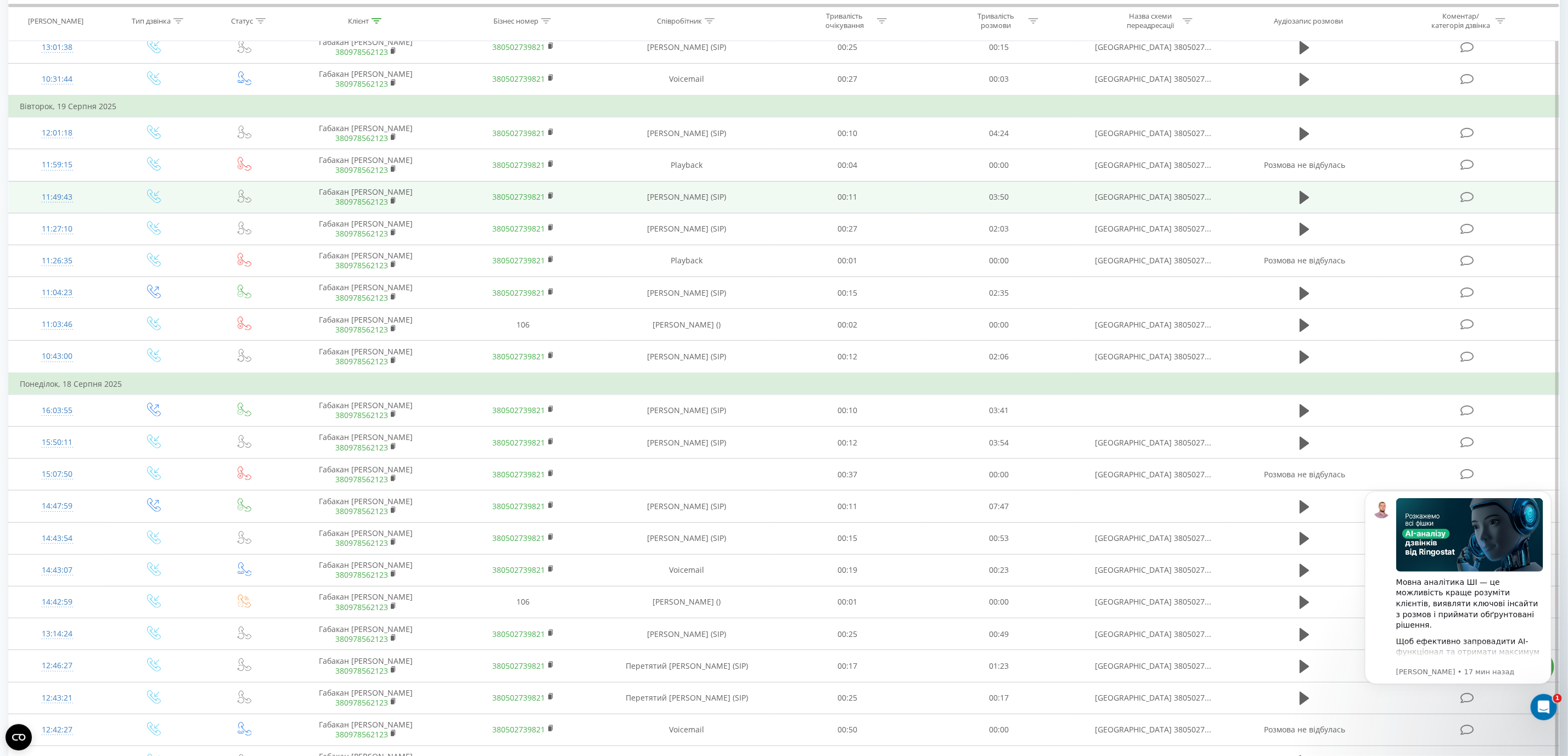
scroll to position [247, 0]
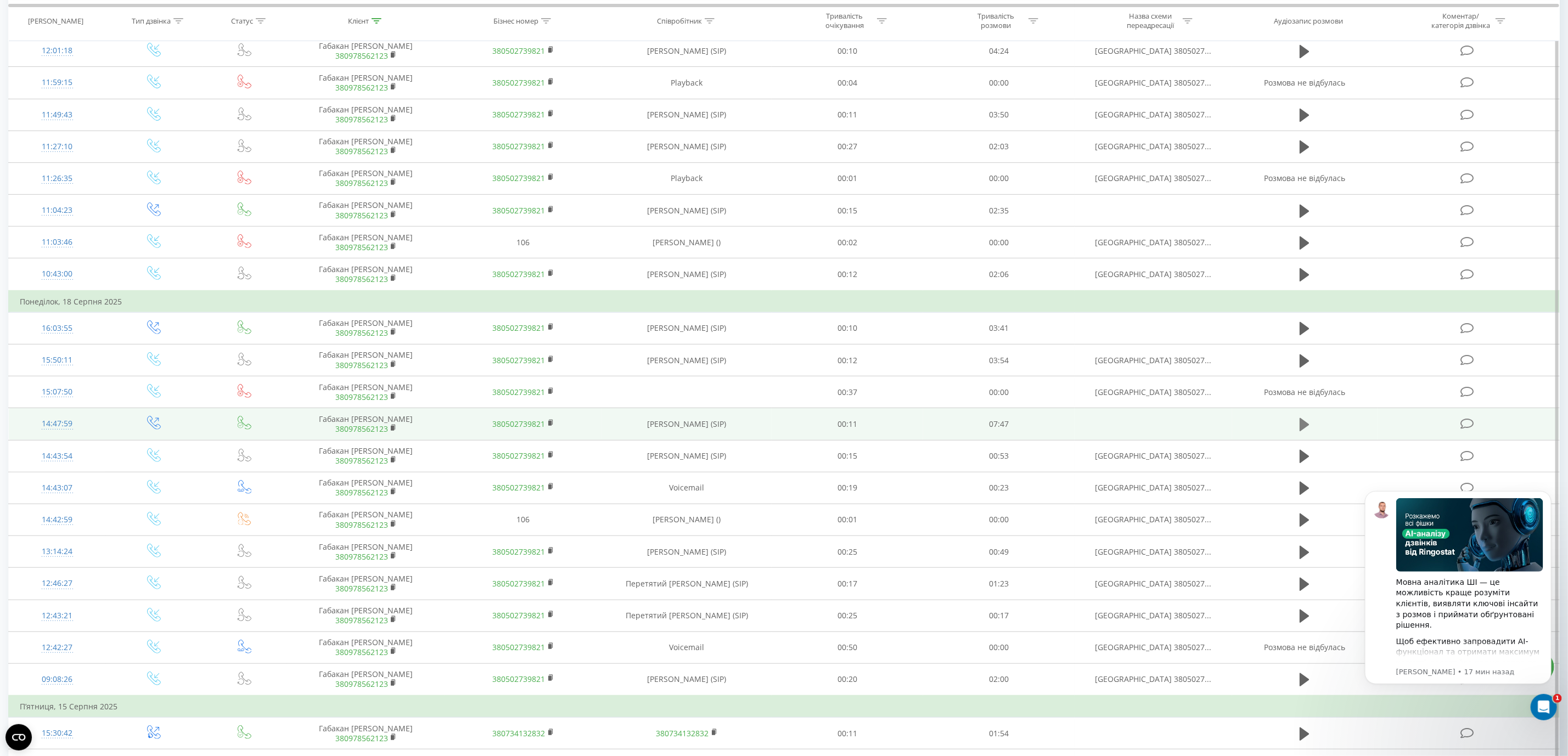
click at [1299, 431] on button at bounding box center [1304, 425] width 17 height 17
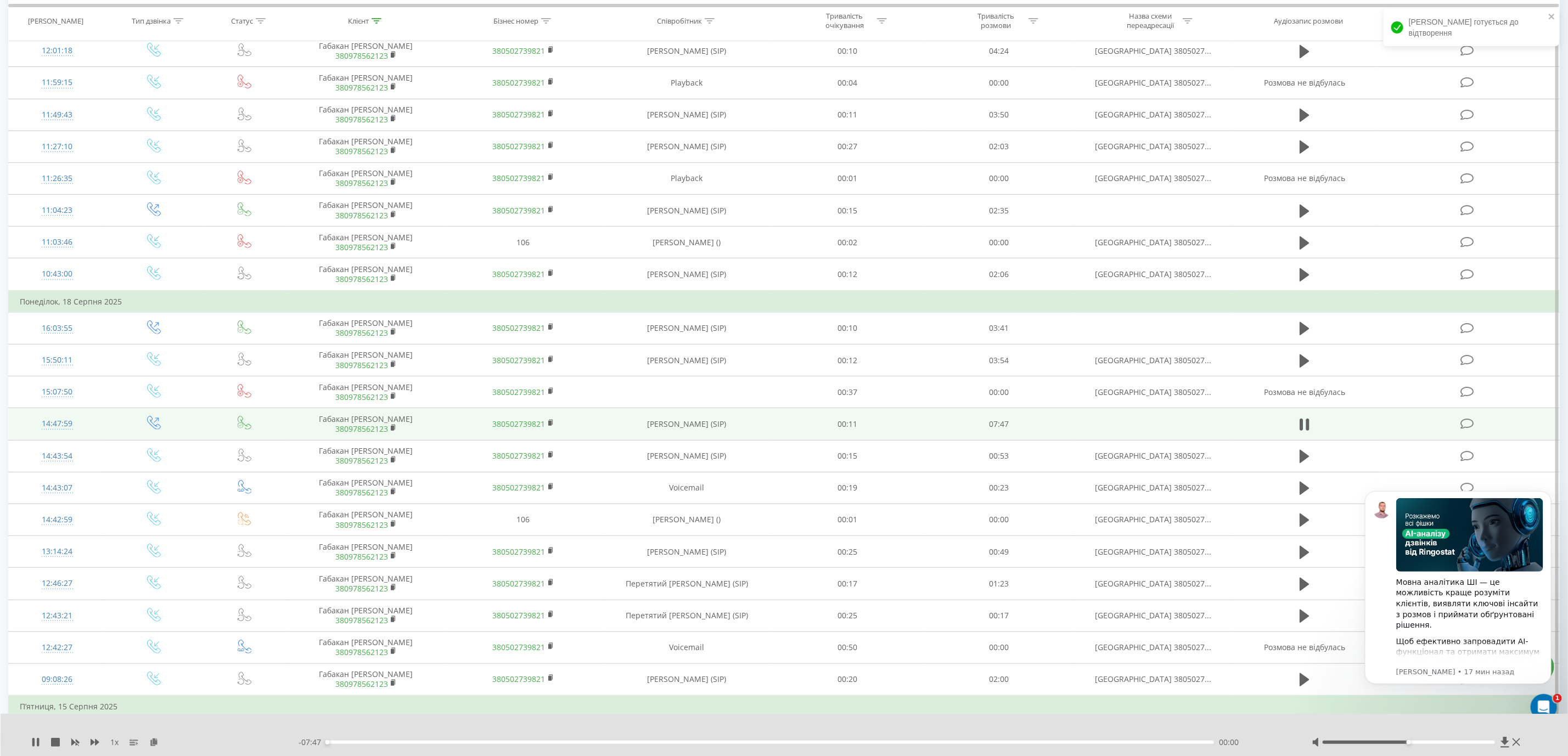
click at [758, 740] on div "- 07:47 00:00 00:00" at bounding box center [792, 742] width 986 height 11
click at [742, 743] on div "00:00" at bounding box center [770, 742] width 887 height 3
click at [711, 743] on div "03:22" at bounding box center [770, 742] width 887 height 3
click at [693, 743] on div "03:13" at bounding box center [770, 742] width 887 height 3
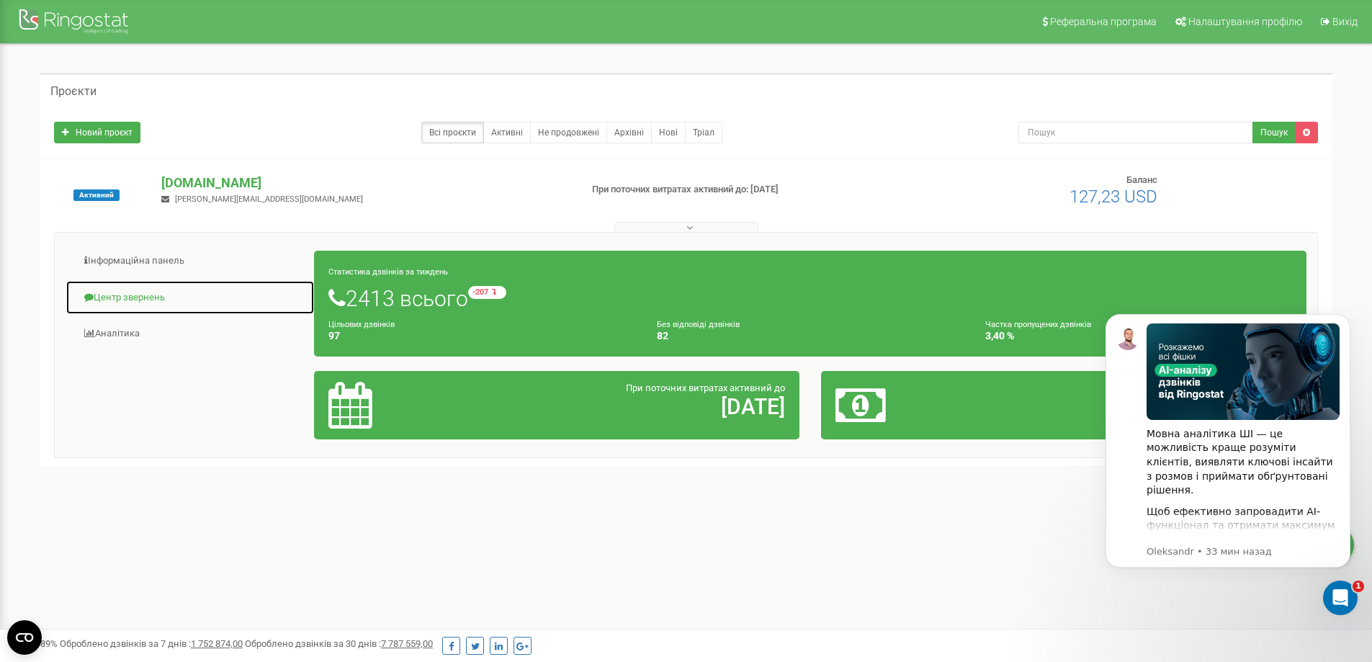
click at [125, 300] on link "Центр звернень" at bounding box center [190, 297] width 249 height 35
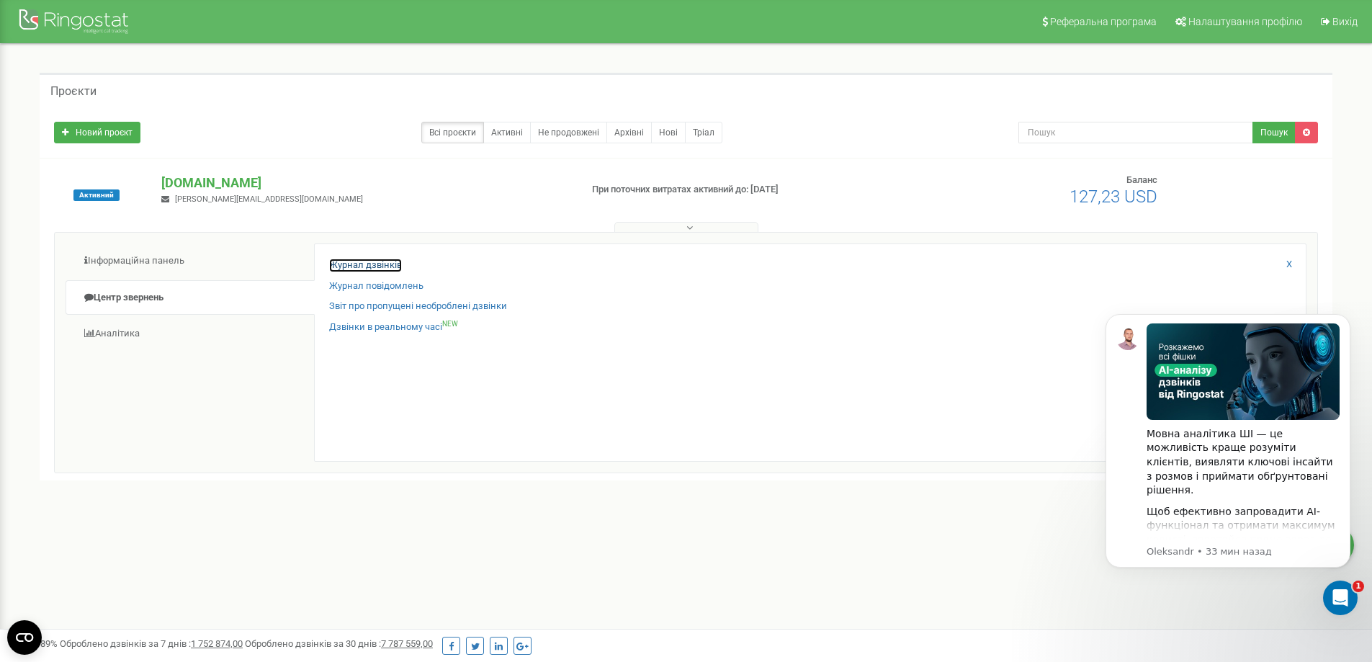
click at [351, 264] on link "Журнал дзвінків" at bounding box center [365, 266] width 73 height 14
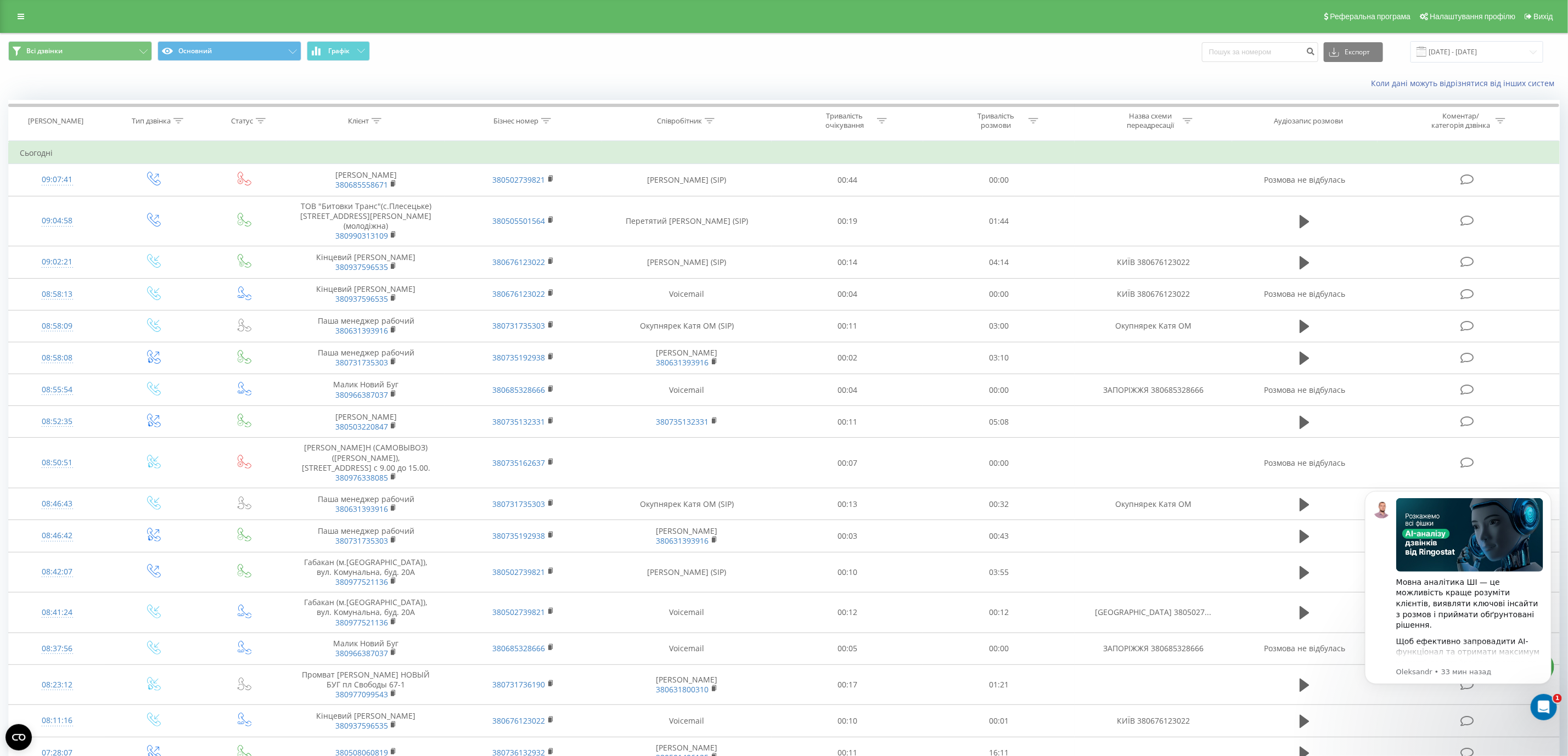
click at [10, 21] on div "Реферальна програма Налаштування профілю Вихід" at bounding box center [784, 16] width 1568 height 33
click at [18, 18] on icon at bounding box center [21, 17] width 7 height 8
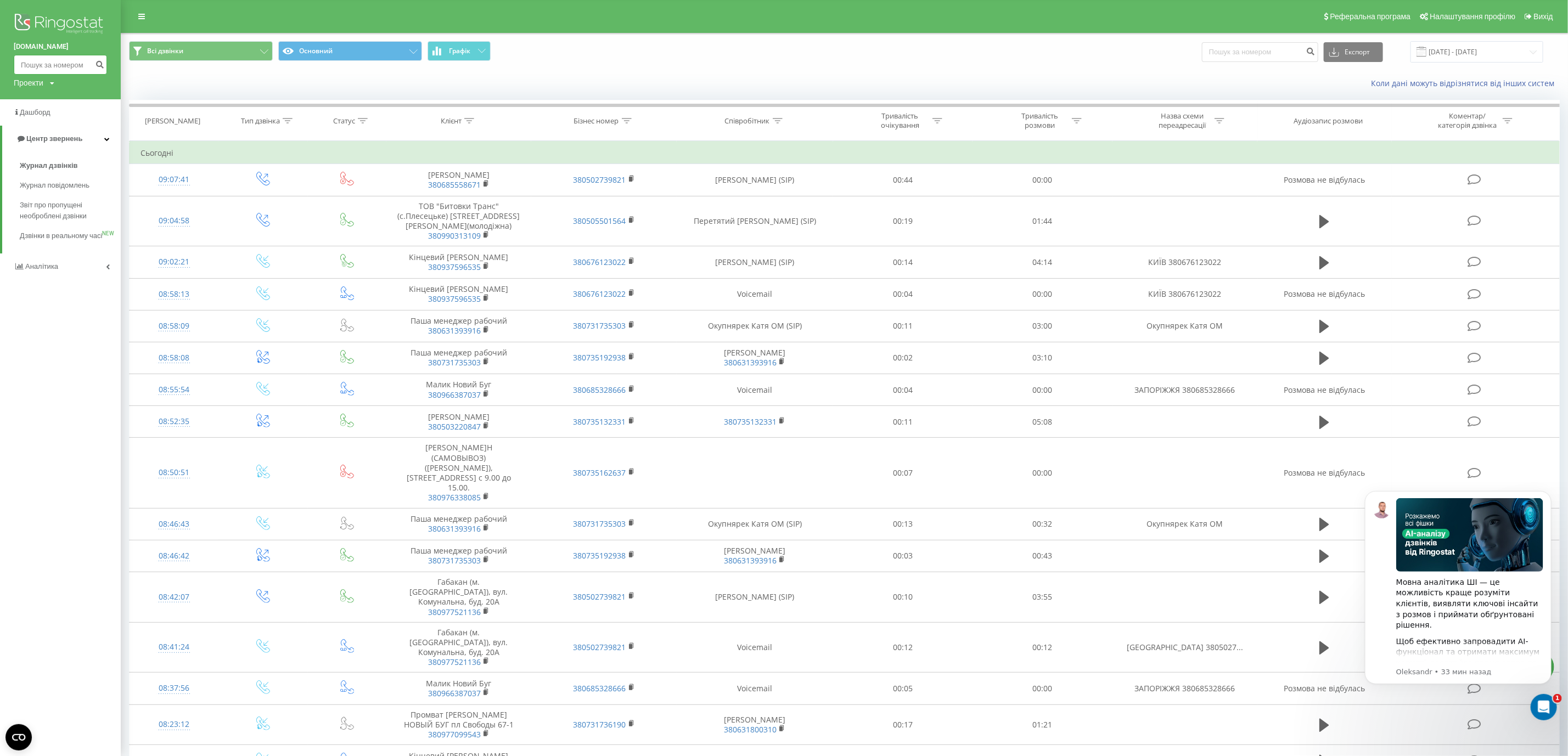
click at [48, 68] on input at bounding box center [60, 65] width 93 height 20
paste input "380685558671"
type input "380685558671"
click at [99, 69] on button "submit" at bounding box center [99, 65] width 14 height 20
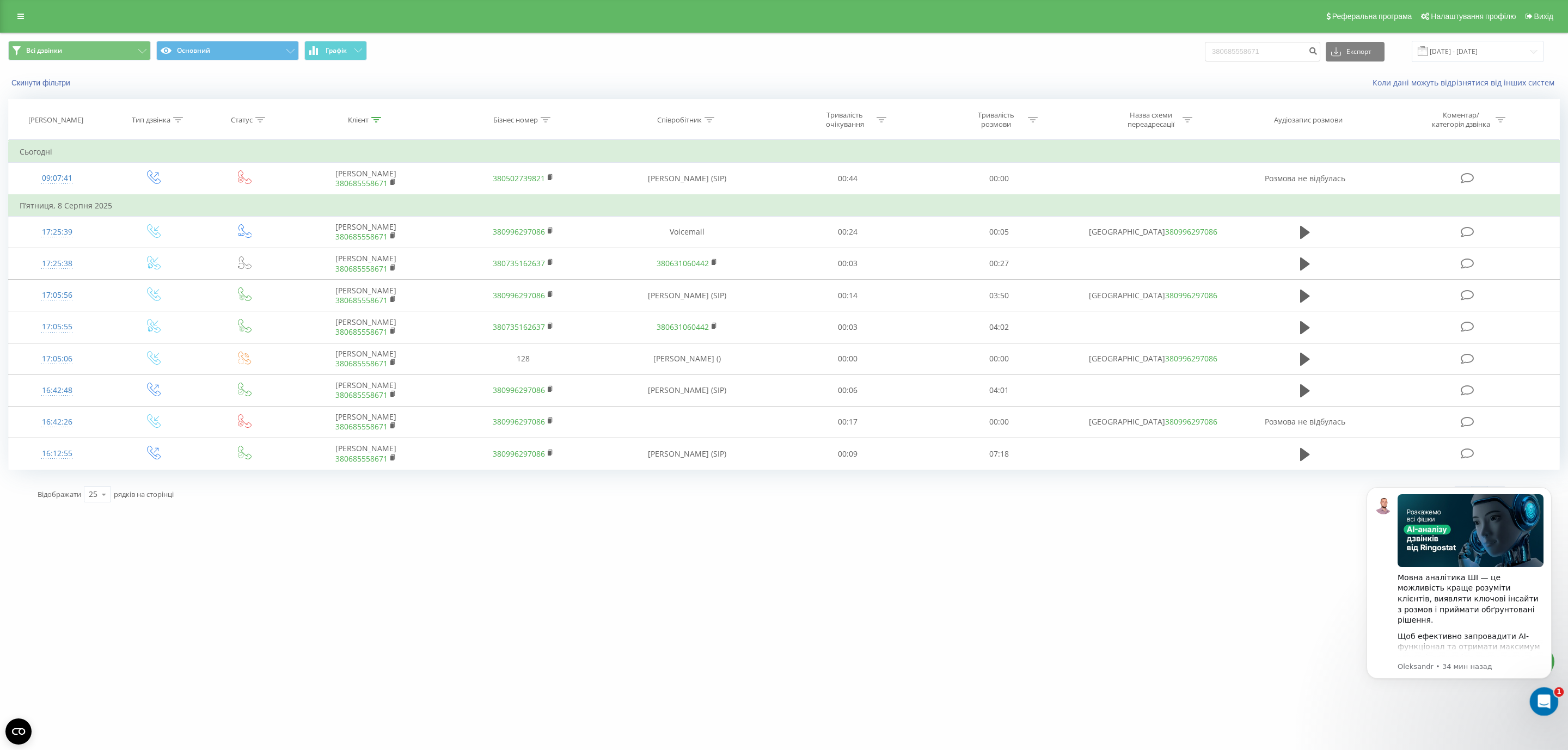
click at [1545, 710] on div "Открыть службу сообщений Intercom" at bounding box center [1543, 700] width 36 height 36
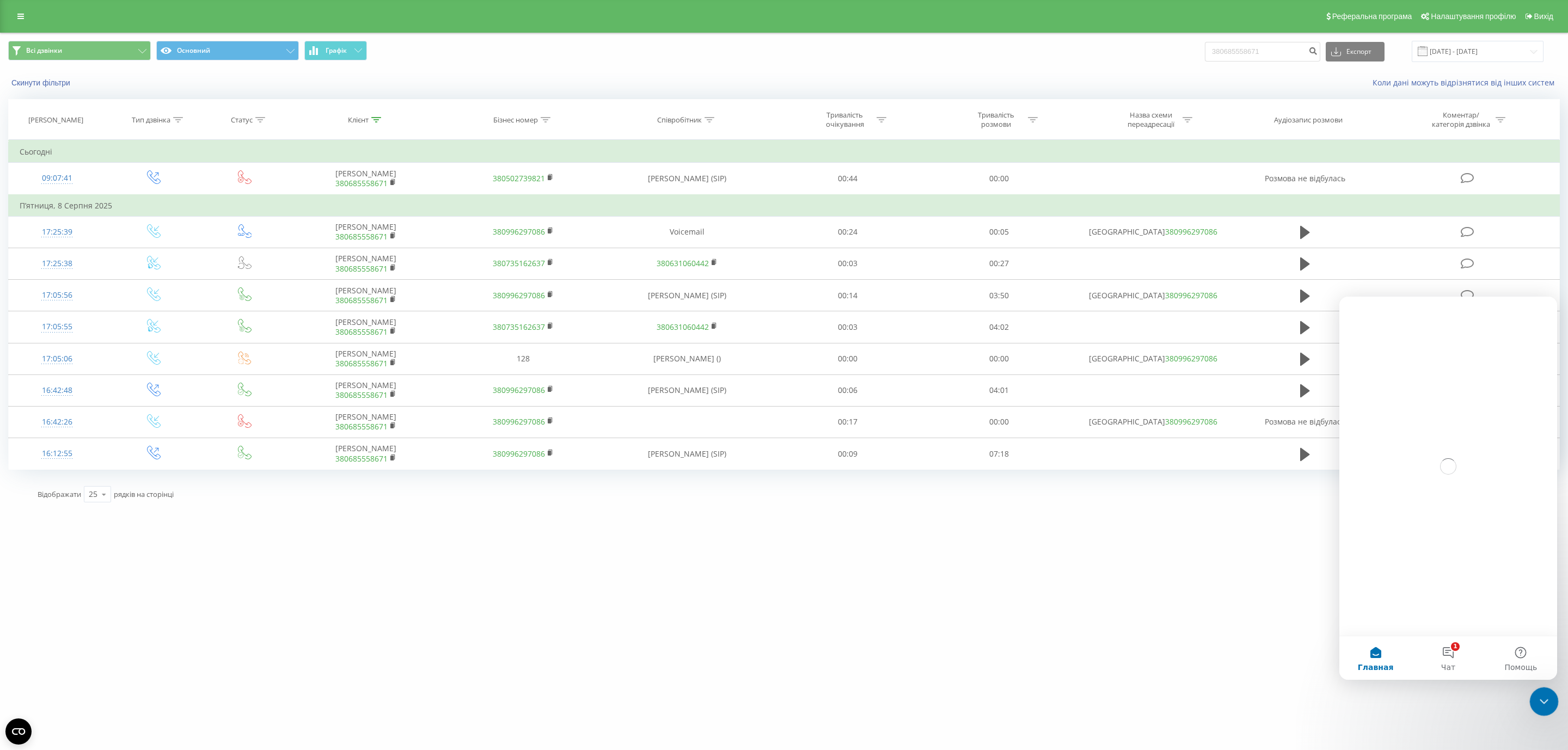
click at [1545, 710] on div "Закрыть службу сообщений Intercom" at bounding box center [1542, 700] width 26 height 26
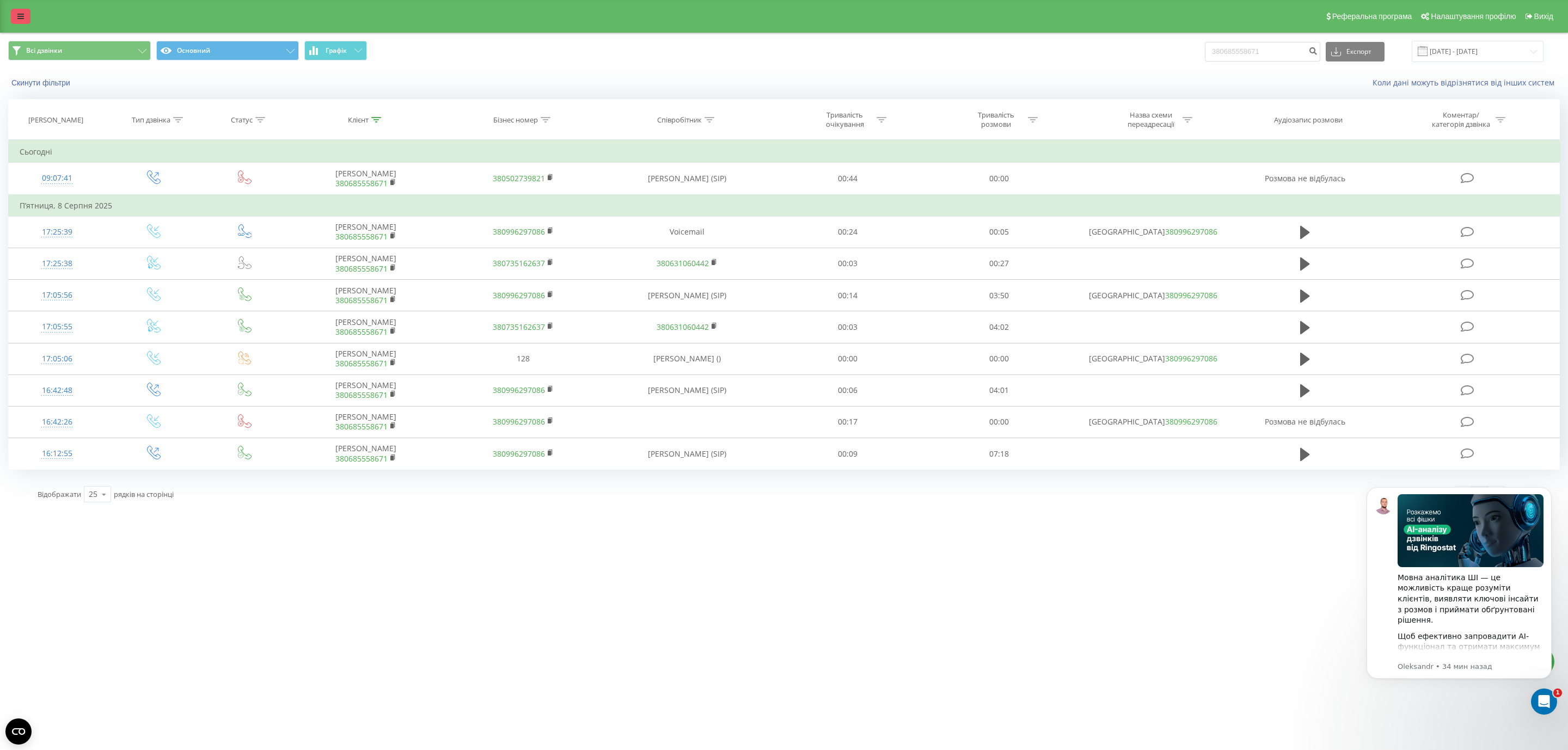
click at [26, 18] on link at bounding box center [20, 17] width 20 height 15
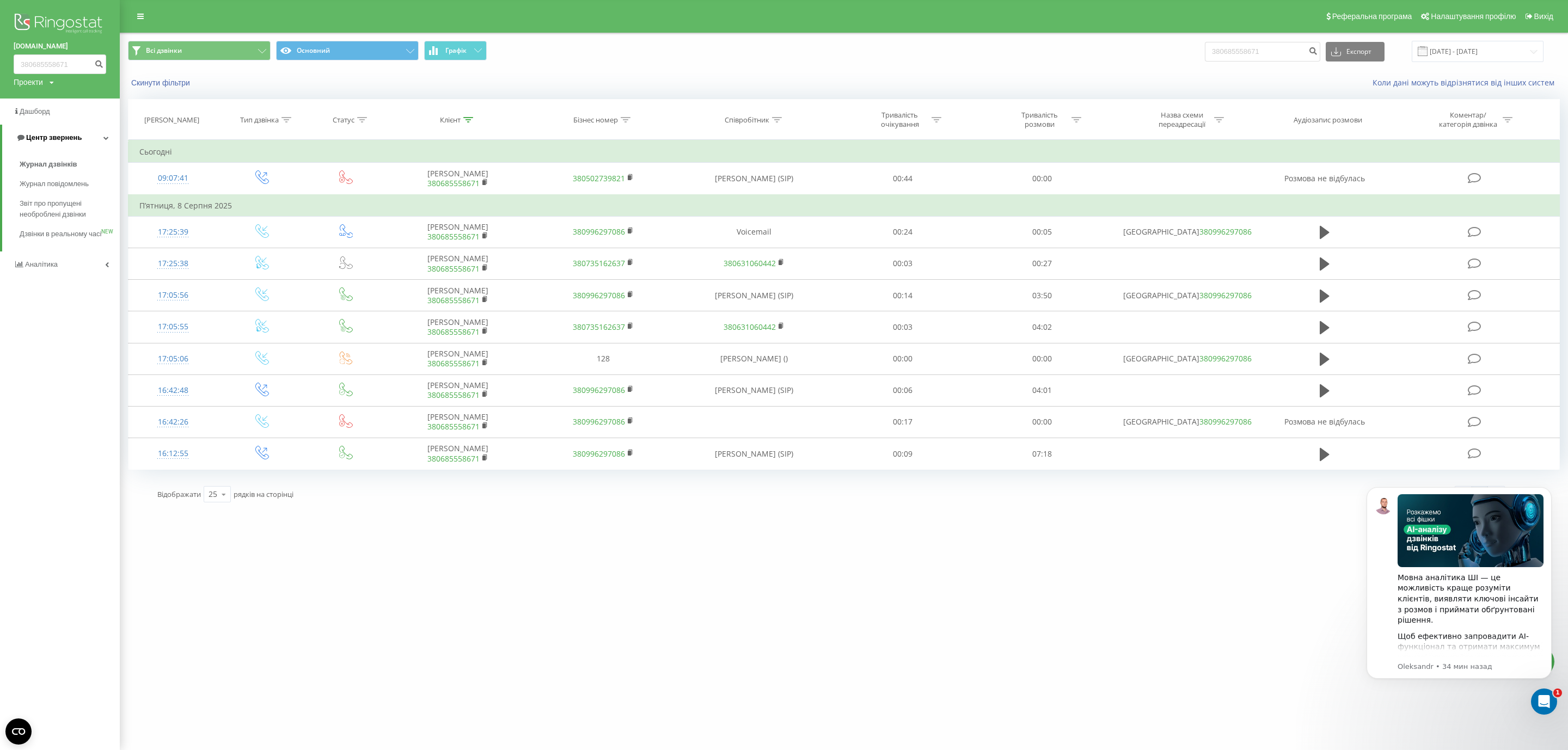
click at [72, 128] on link "Центр звернень" at bounding box center [61, 138] width 118 height 26
